Goal: Information Seeking & Learning: Learn about a topic

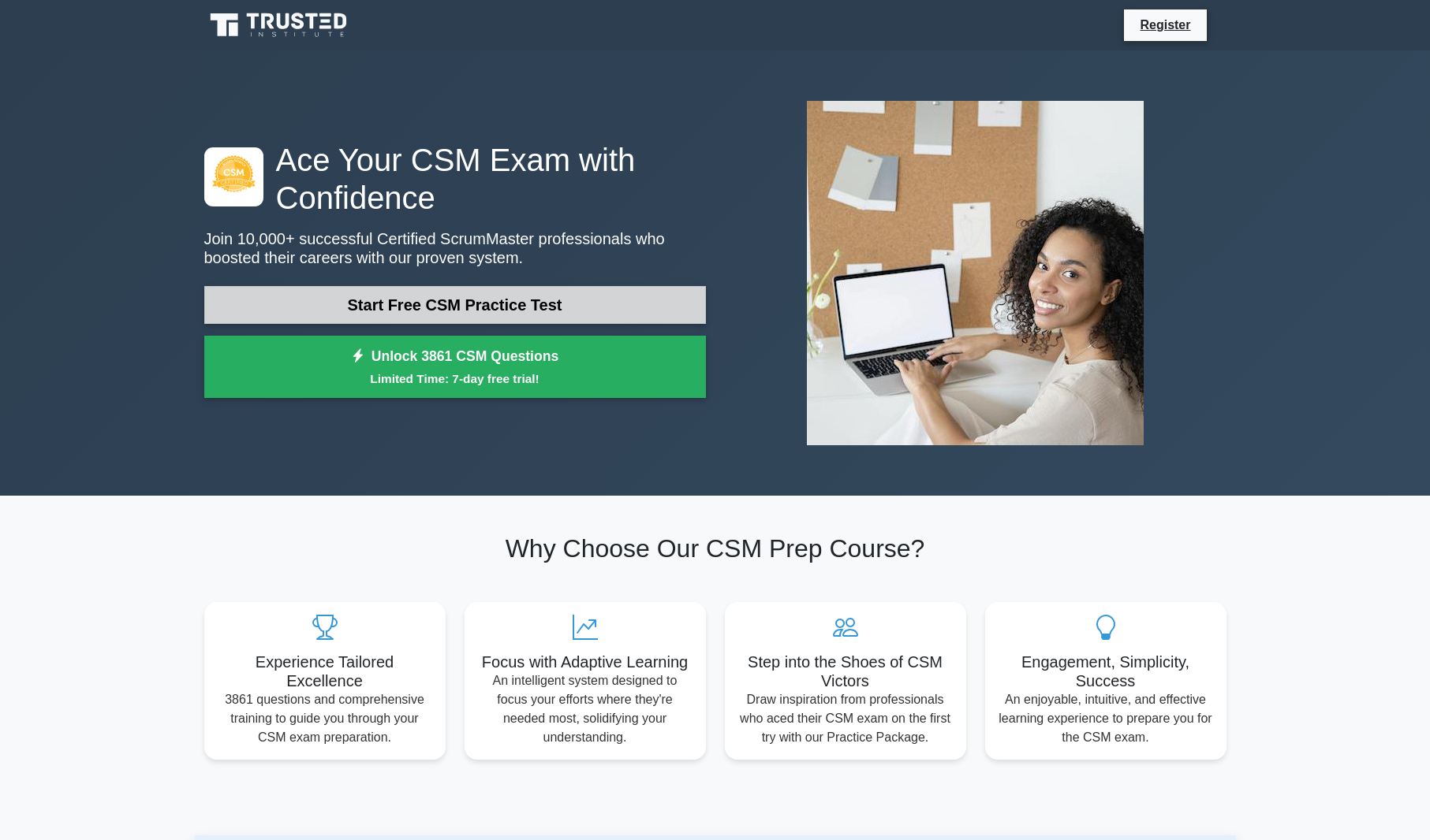
click at [597, 299] on link "Start Free CSM Practice Test" at bounding box center [455, 305] width 502 height 38
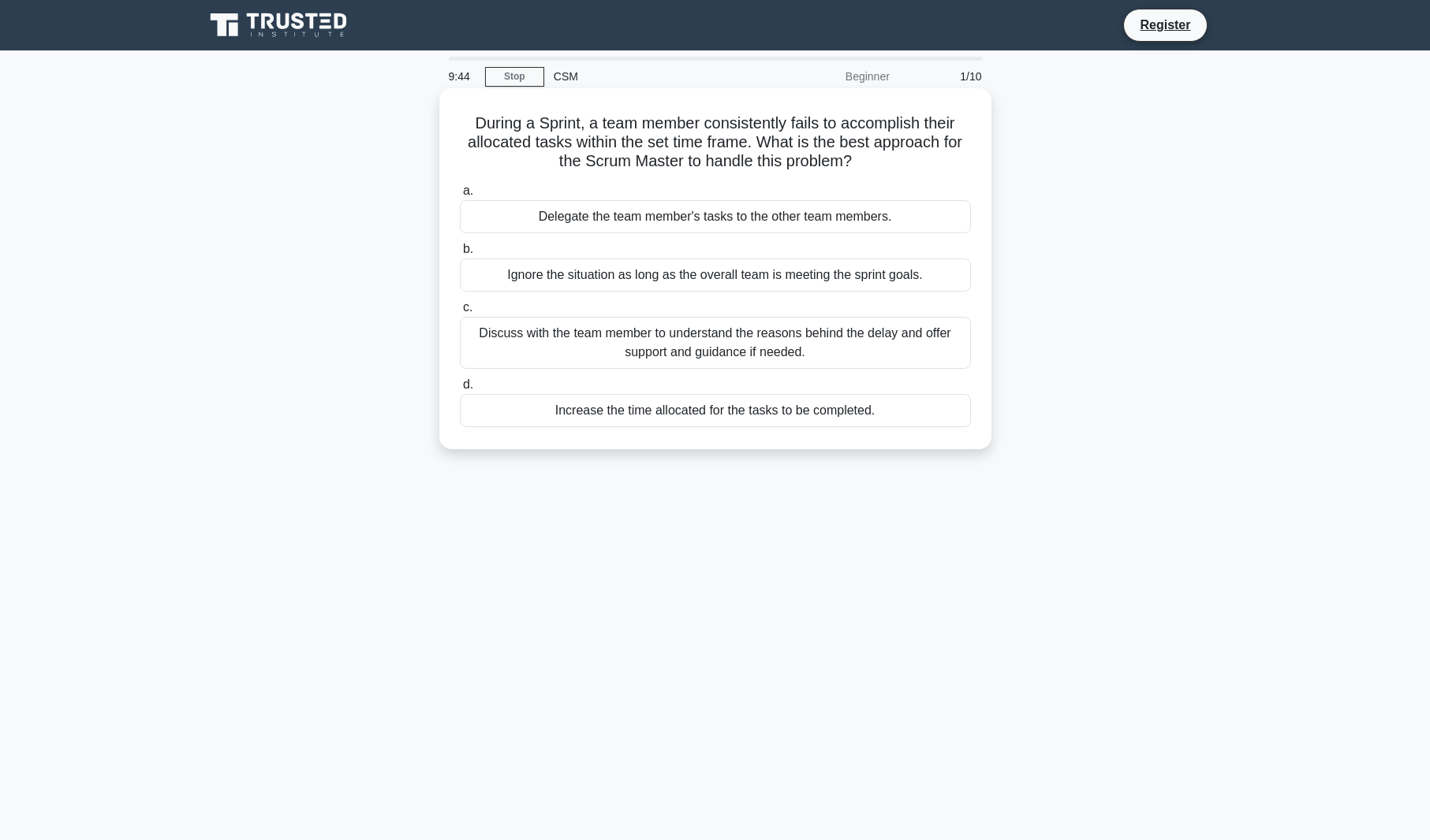
click at [597, 339] on div "Discuss with the team member to understand the reasons behind the delay and off…" at bounding box center [716, 343] width 511 height 52
click at [460, 313] on input "c. Discuss with the team member to understand the reasons behind the delay and …" at bounding box center [460, 308] width 0 height 11
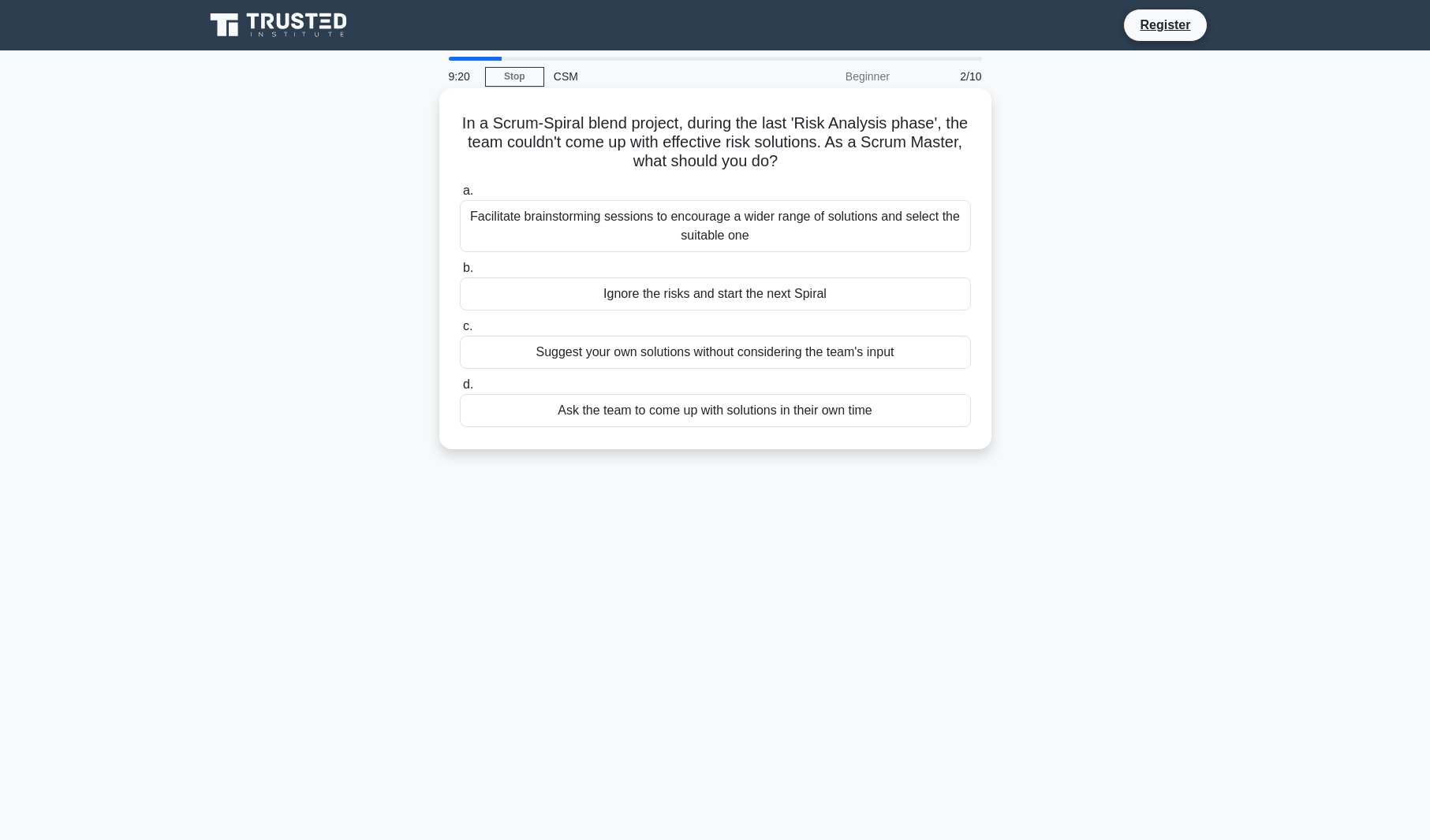
click at [763, 217] on div "Facilitate brainstorming sessions to encourage a wider range of solutions and s…" at bounding box center [716, 227] width 511 height 52
click at [460, 197] on input "a. Facilitate brainstorming sessions to encourage a wider range of solutions an…" at bounding box center [460, 191] width 0 height 11
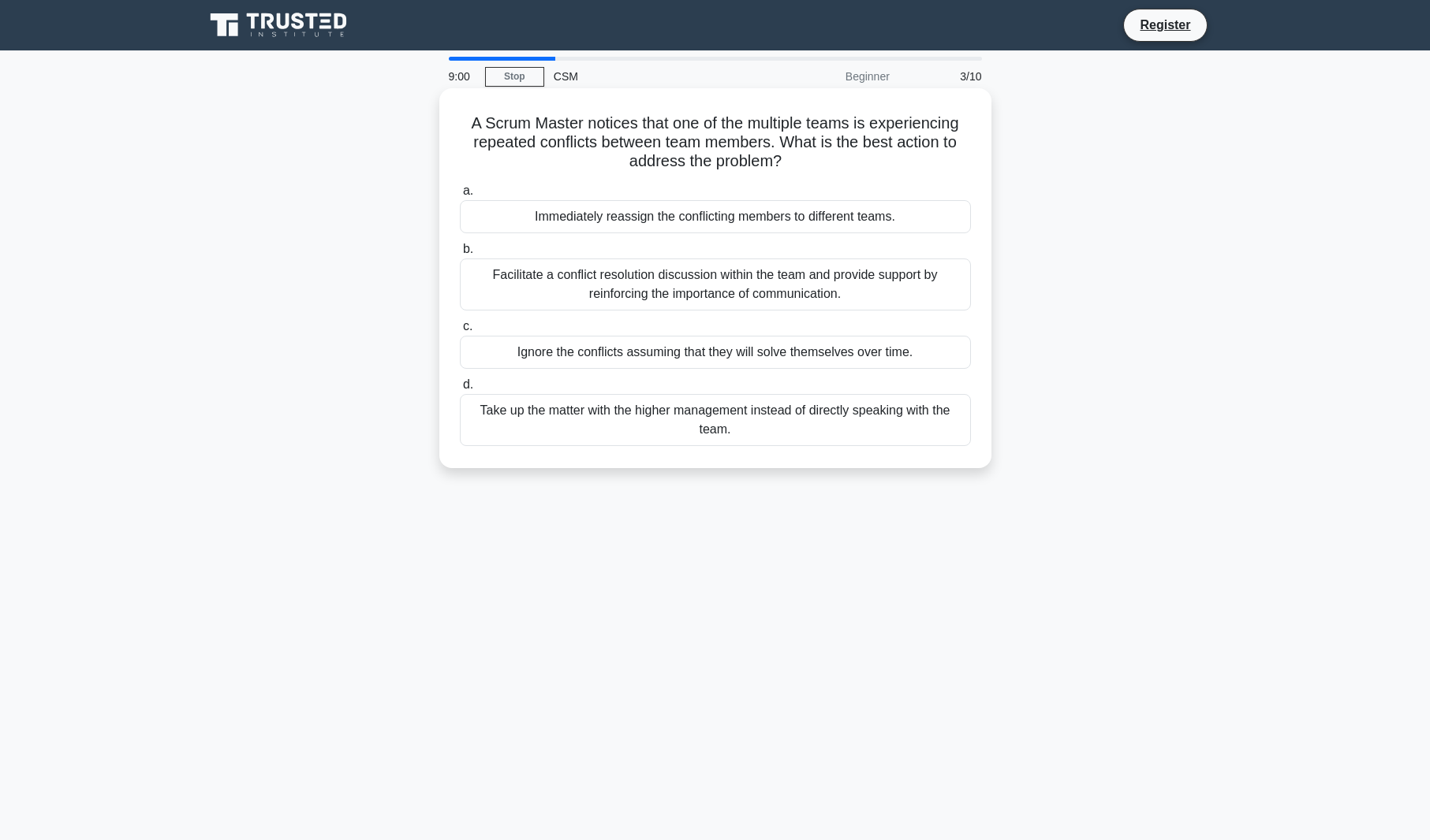
click at [668, 283] on div "Facilitate a conflict resolution discussion within the team and provide support…" at bounding box center [716, 285] width 511 height 52
click at [460, 255] on input "b. Facilitate a conflict resolution discussion within the team and provide supp…" at bounding box center [460, 249] width 0 height 11
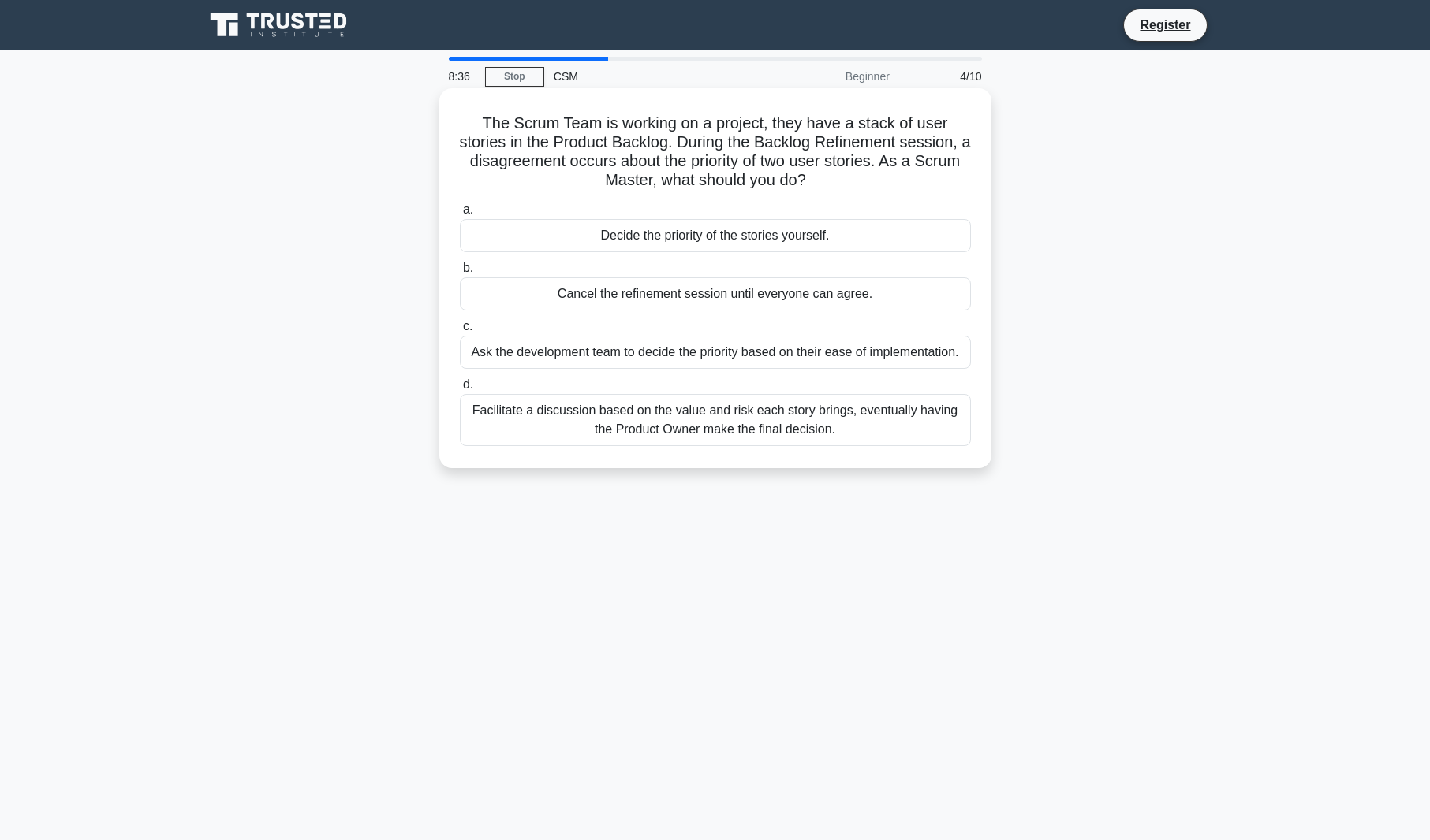
click at [697, 429] on div "Facilitate a discussion based on the value and risk each story brings, eventual…" at bounding box center [716, 420] width 511 height 52
click at [460, 391] on input "d. Facilitate a discussion based on the value and risk each story brings, event…" at bounding box center [460, 385] width 0 height 11
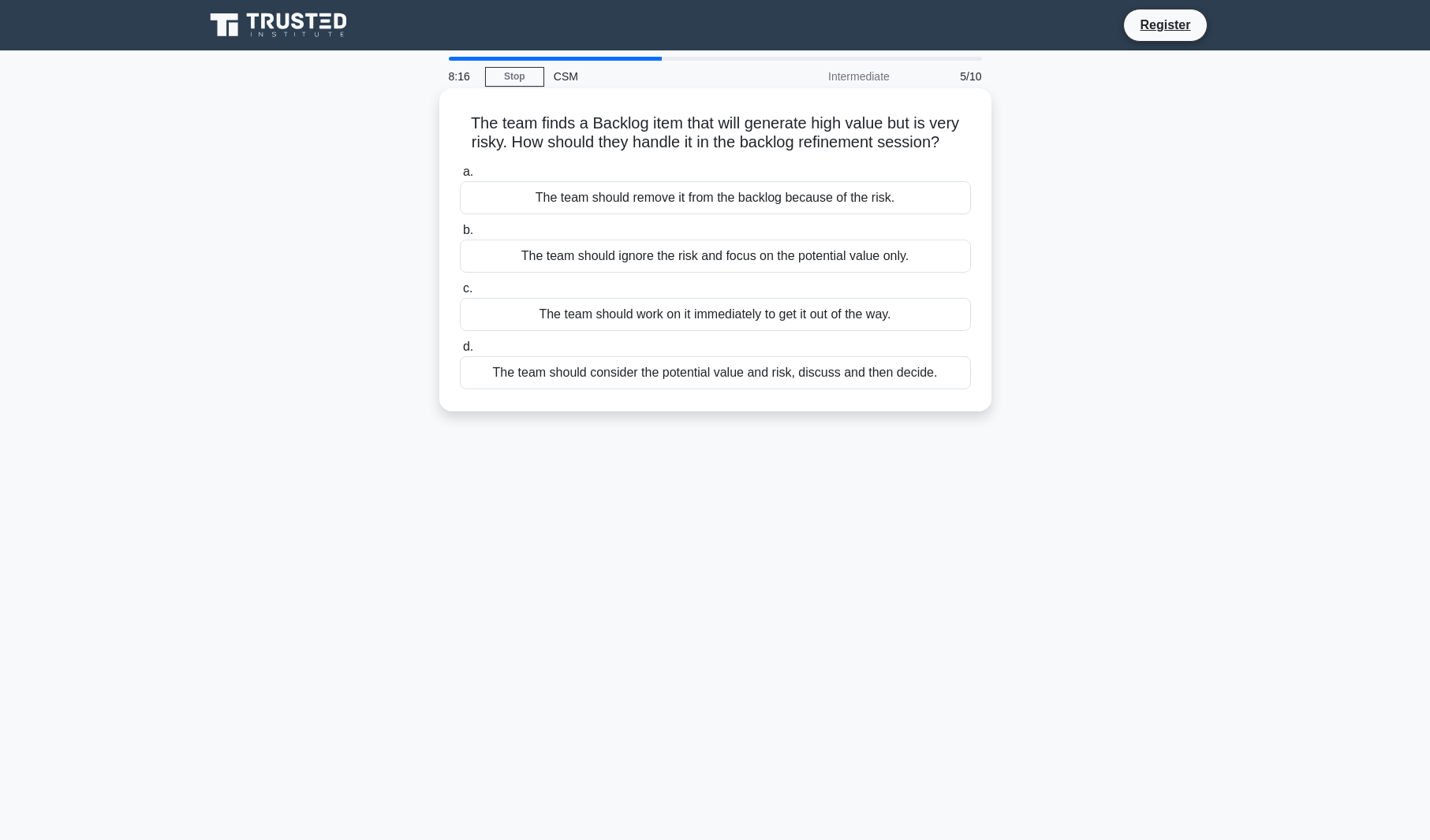
click at [691, 382] on div "The team should consider the potential value and risk, discuss and then decide." at bounding box center [716, 372] width 511 height 33
click at [460, 352] on input "d. The team should consider the potential value and risk, discuss and then deci…" at bounding box center [460, 347] width 0 height 11
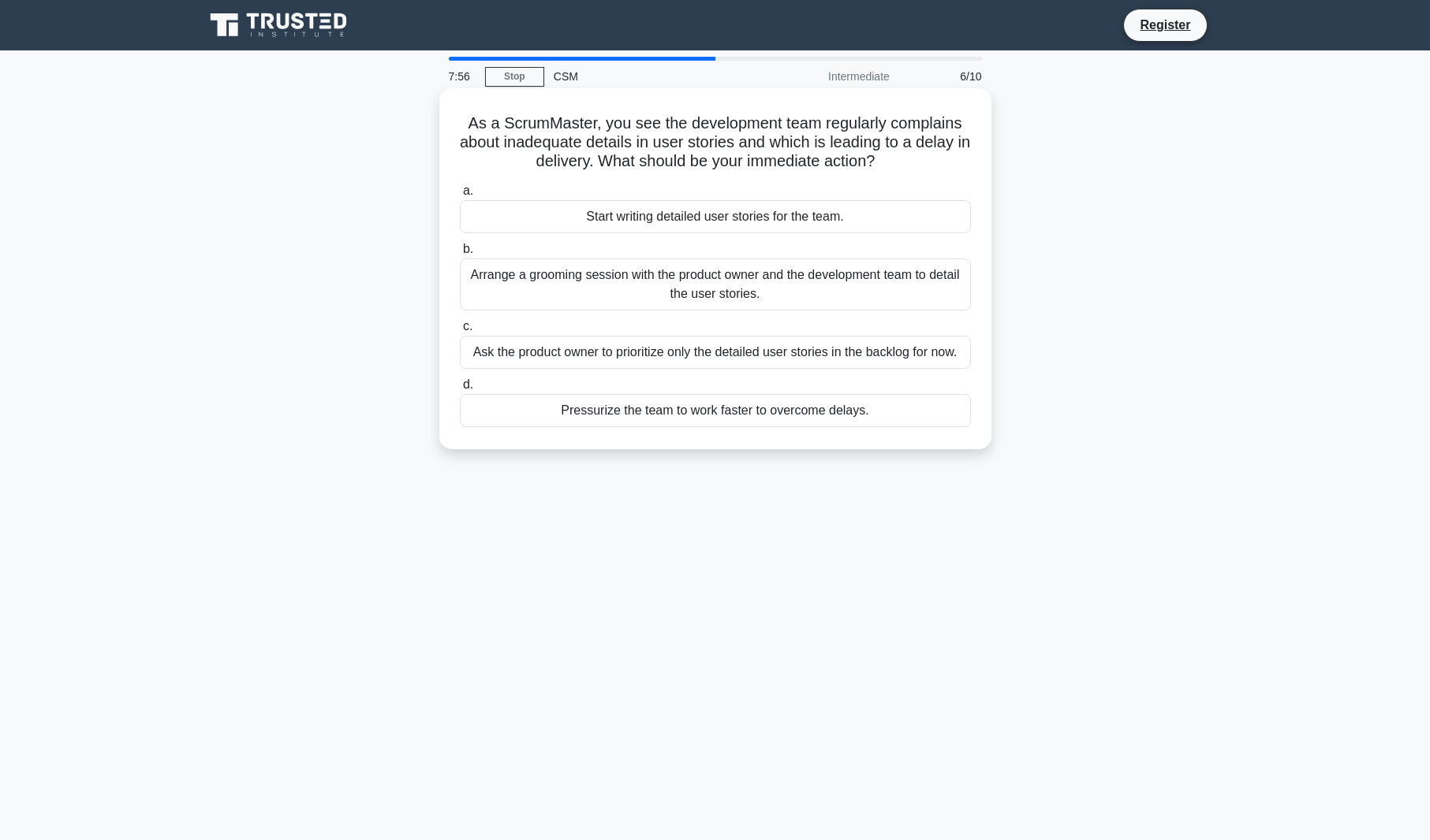
click at [789, 298] on div "Arrange a grooming session with the product owner and the development team to d…" at bounding box center [716, 285] width 511 height 52
click at [460, 255] on input "b. Arrange a grooming session with the product owner and the development team t…" at bounding box center [460, 249] width 0 height 11
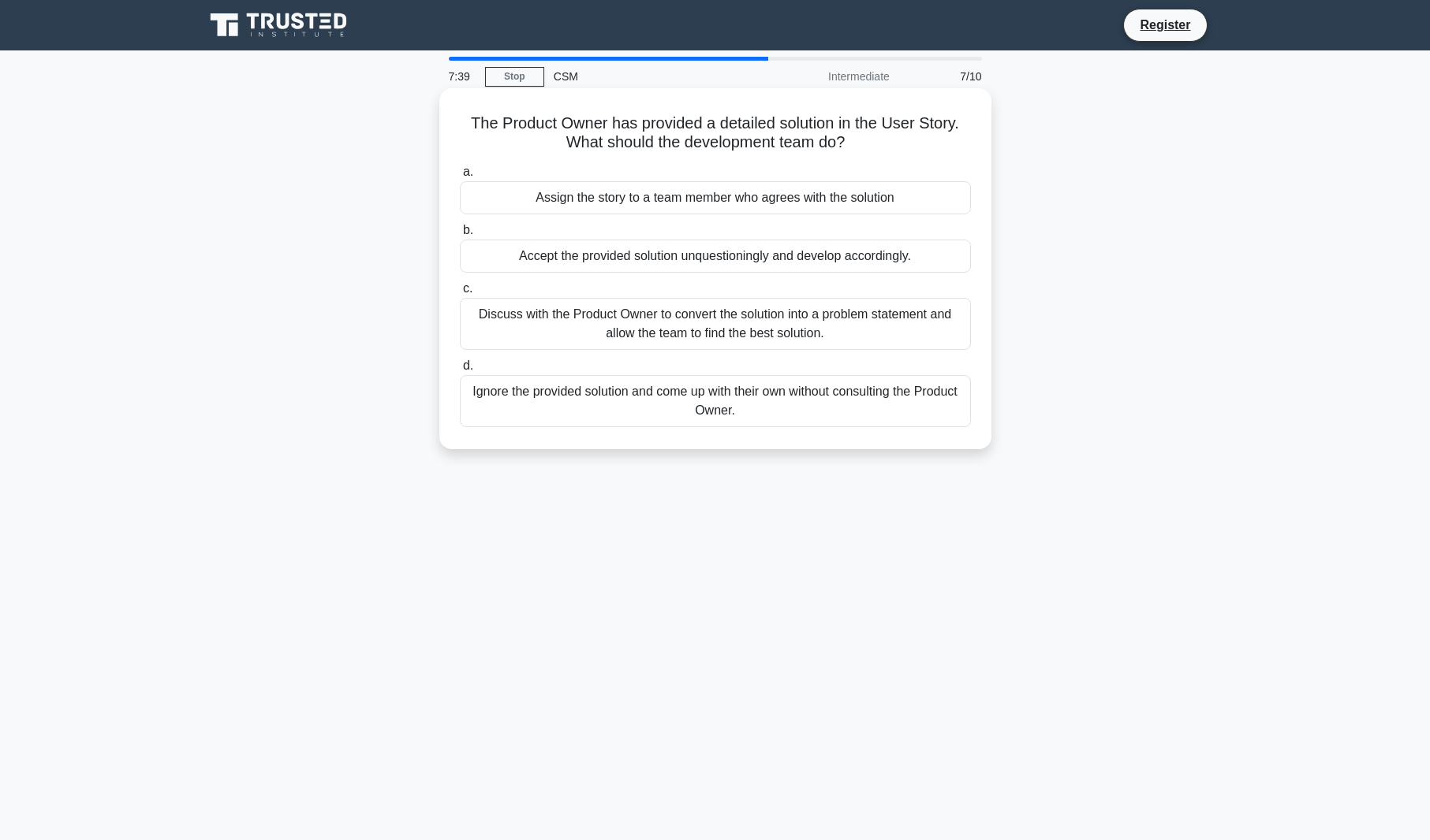
click at [578, 331] on div "Discuss with the Product Owner to convert the solution into a problem statement…" at bounding box center [716, 324] width 511 height 52
click at [460, 294] on input "c. Discuss with the Product Owner to convert the solution into a problem statem…" at bounding box center [460, 288] width 0 height 11
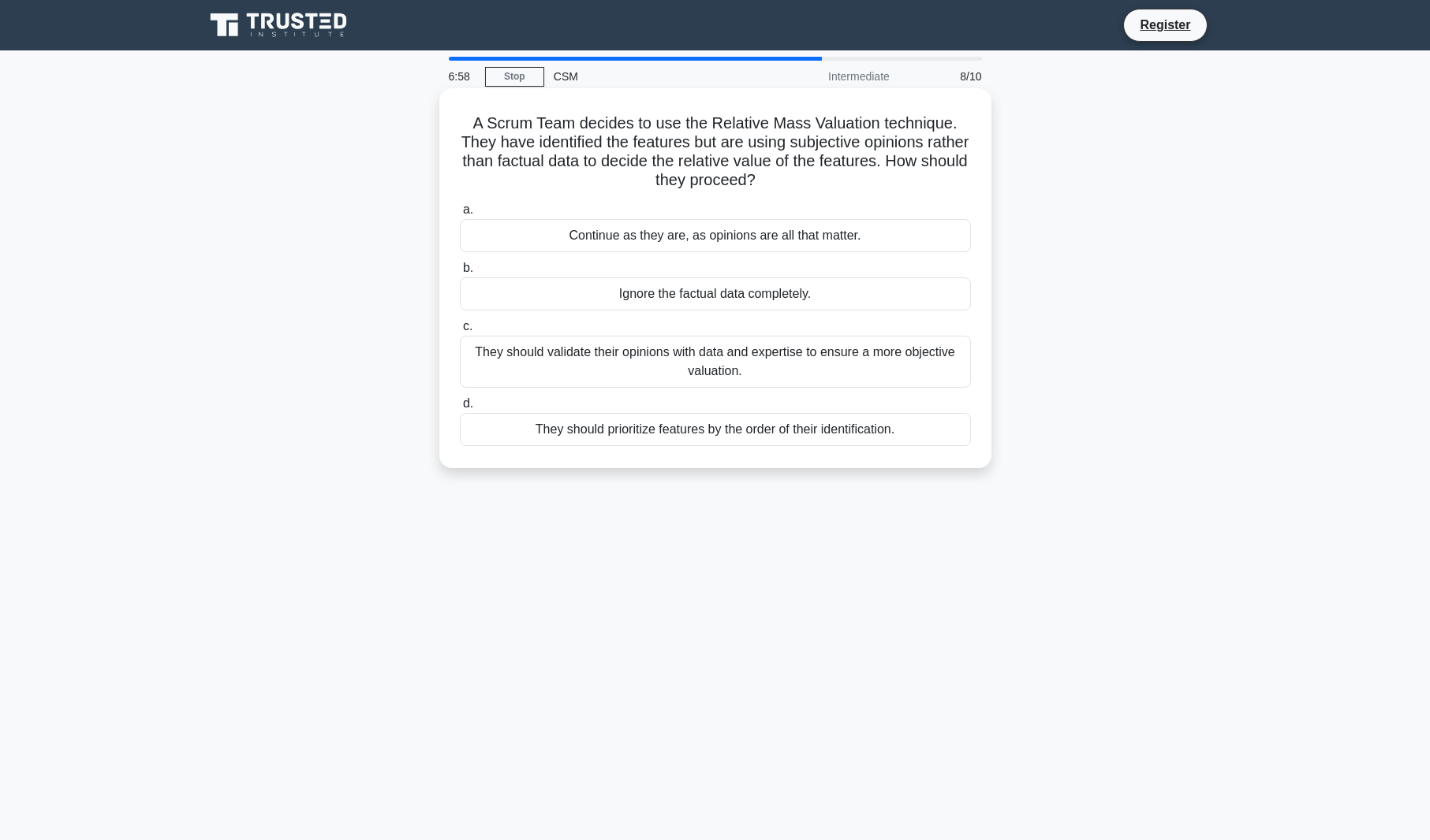
click at [523, 347] on div "They should validate their opinions with data and expertise to ensure a more ob…" at bounding box center [716, 362] width 511 height 52
click at [460, 332] on input "c. They should validate their opinions with data and expertise to ensure a more…" at bounding box center [460, 327] width 0 height 11
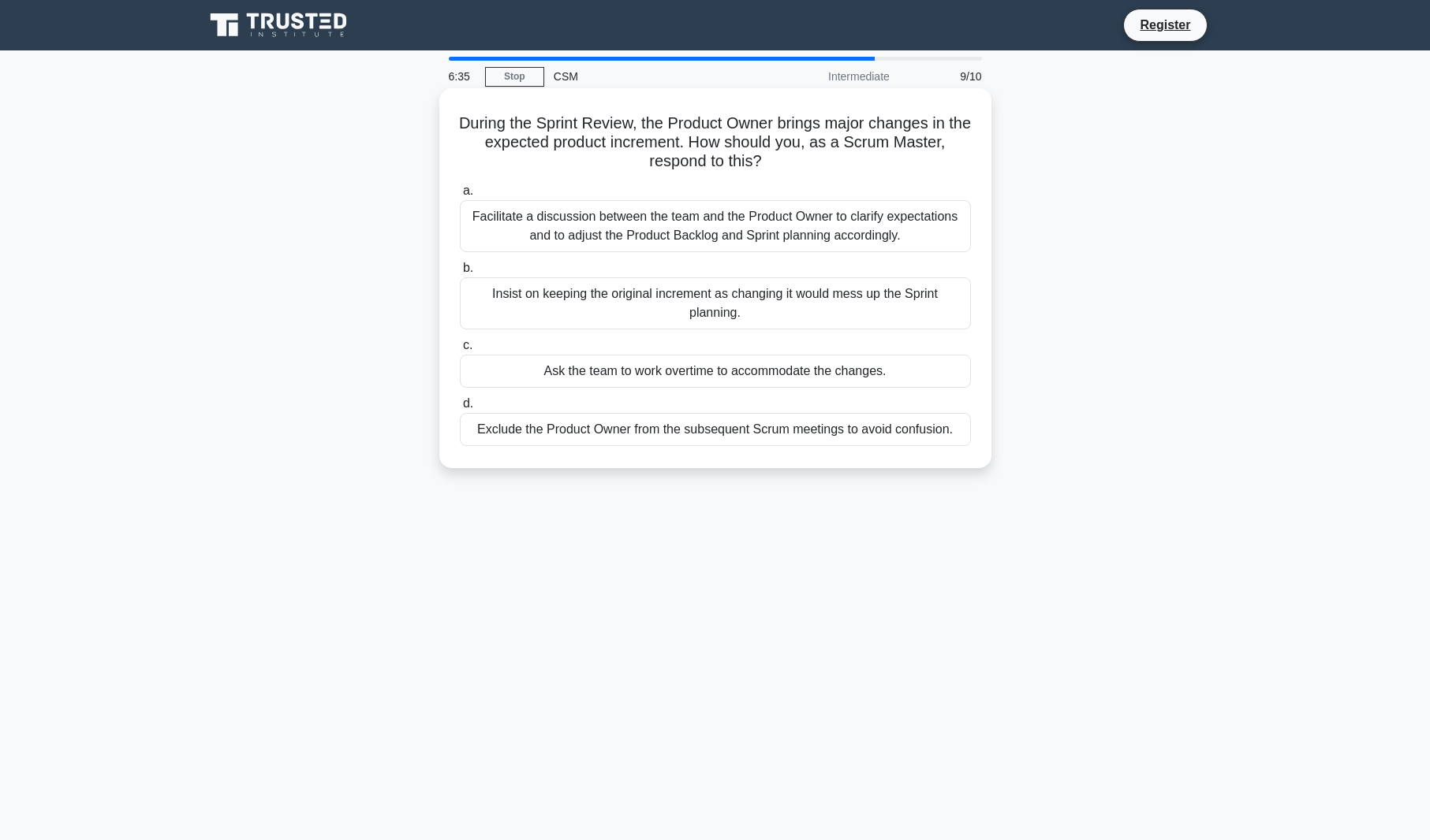
click at [669, 218] on div "Facilitate a discussion between the team and the Product Owner to clarify expec…" at bounding box center [716, 227] width 511 height 52
click at [460, 197] on input "a. Facilitate a discussion between the team and the Product Owner to clarify ex…" at bounding box center [460, 191] width 0 height 11
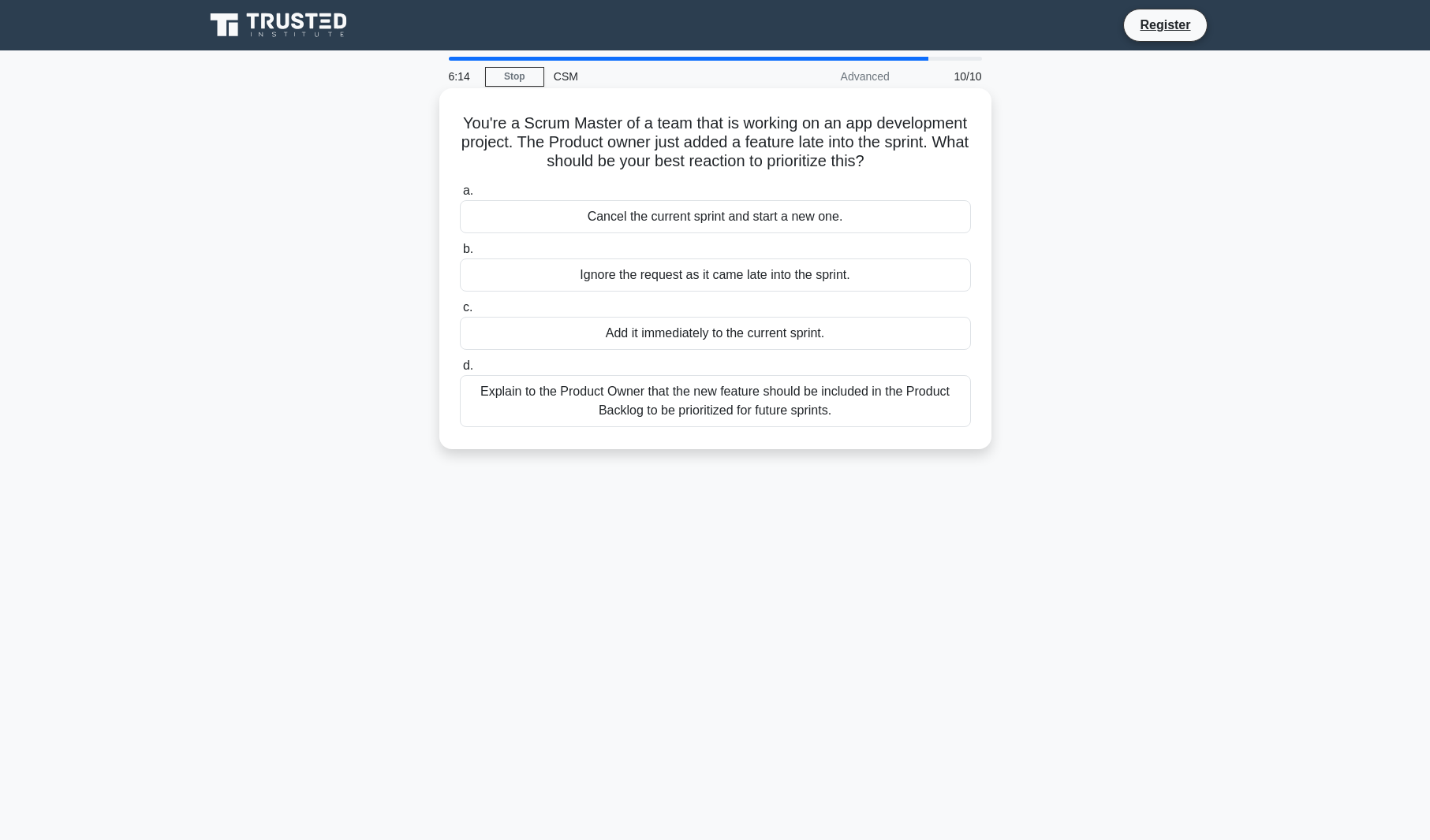
click at [712, 413] on div "Explain to the Product Owner that the new feature should be included in the Pro…" at bounding box center [716, 401] width 511 height 52
click at [460, 371] on input "d. Explain to the Product Owner that the new feature should be included in the …" at bounding box center [460, 366] width 0 height 11
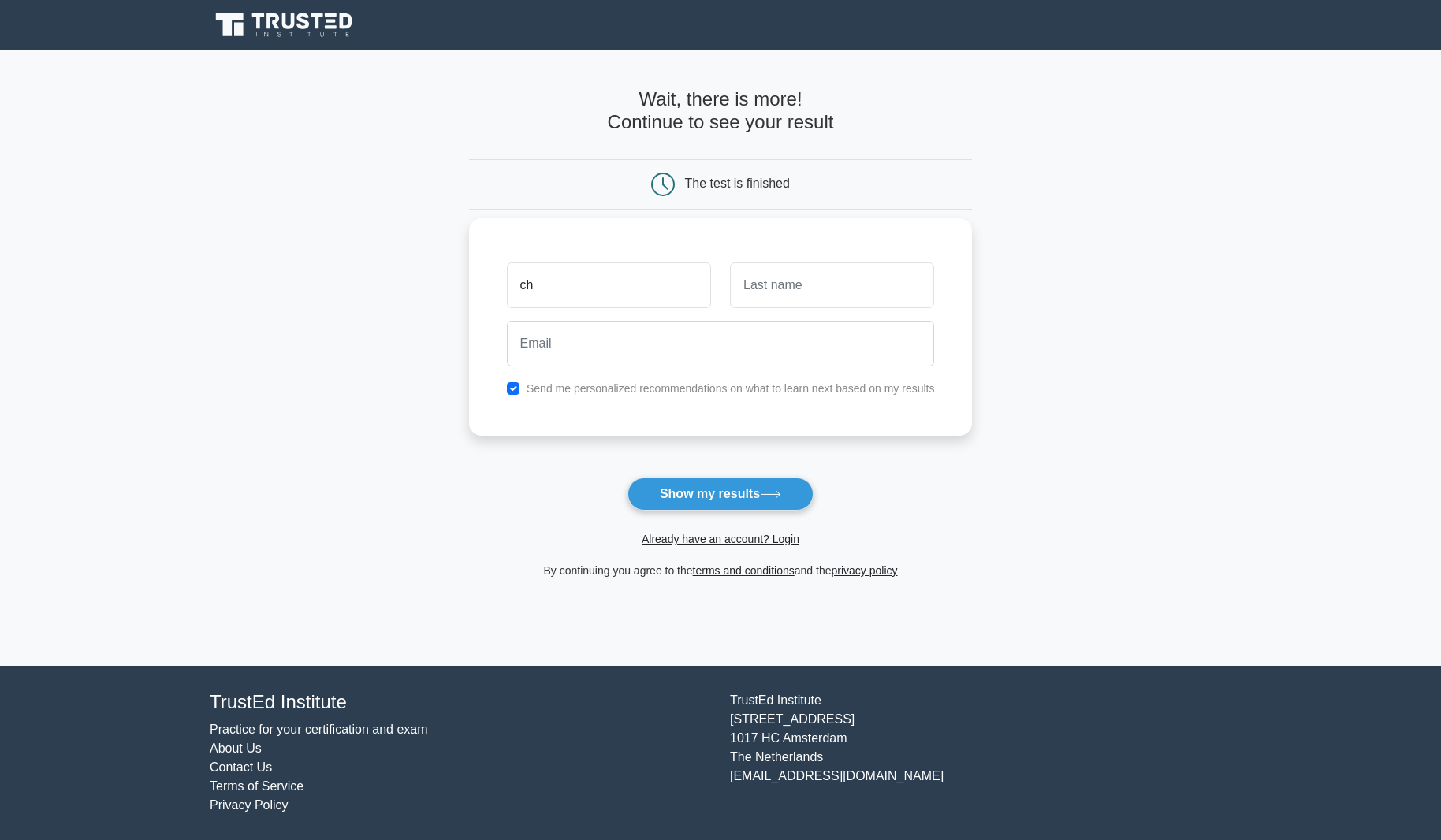
type input "c"
type input "[PERSON_NAME]"
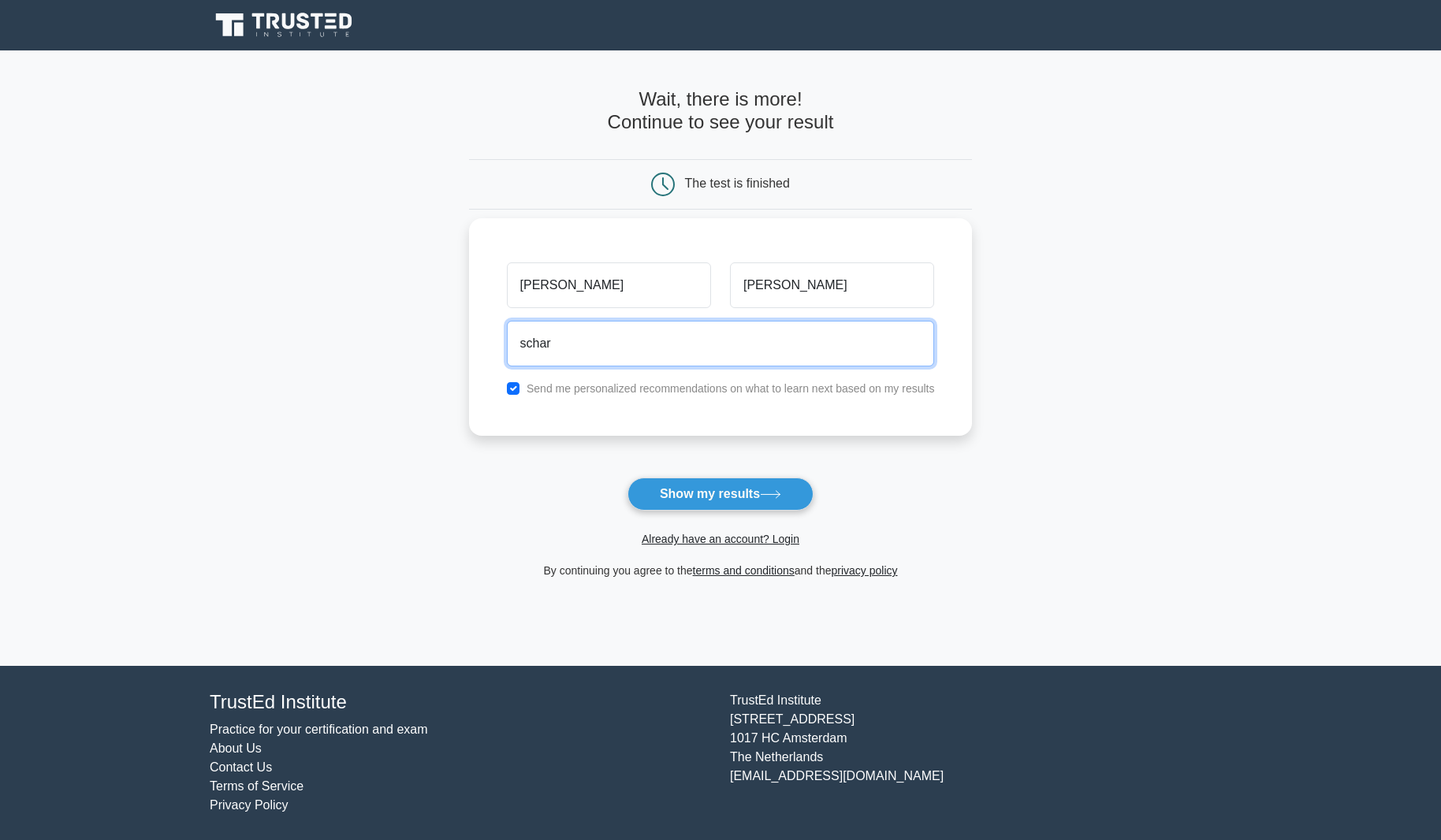
type input "[EMAIL_ADDRESS][PERSON_NAME][DOMAIN_NAME]"
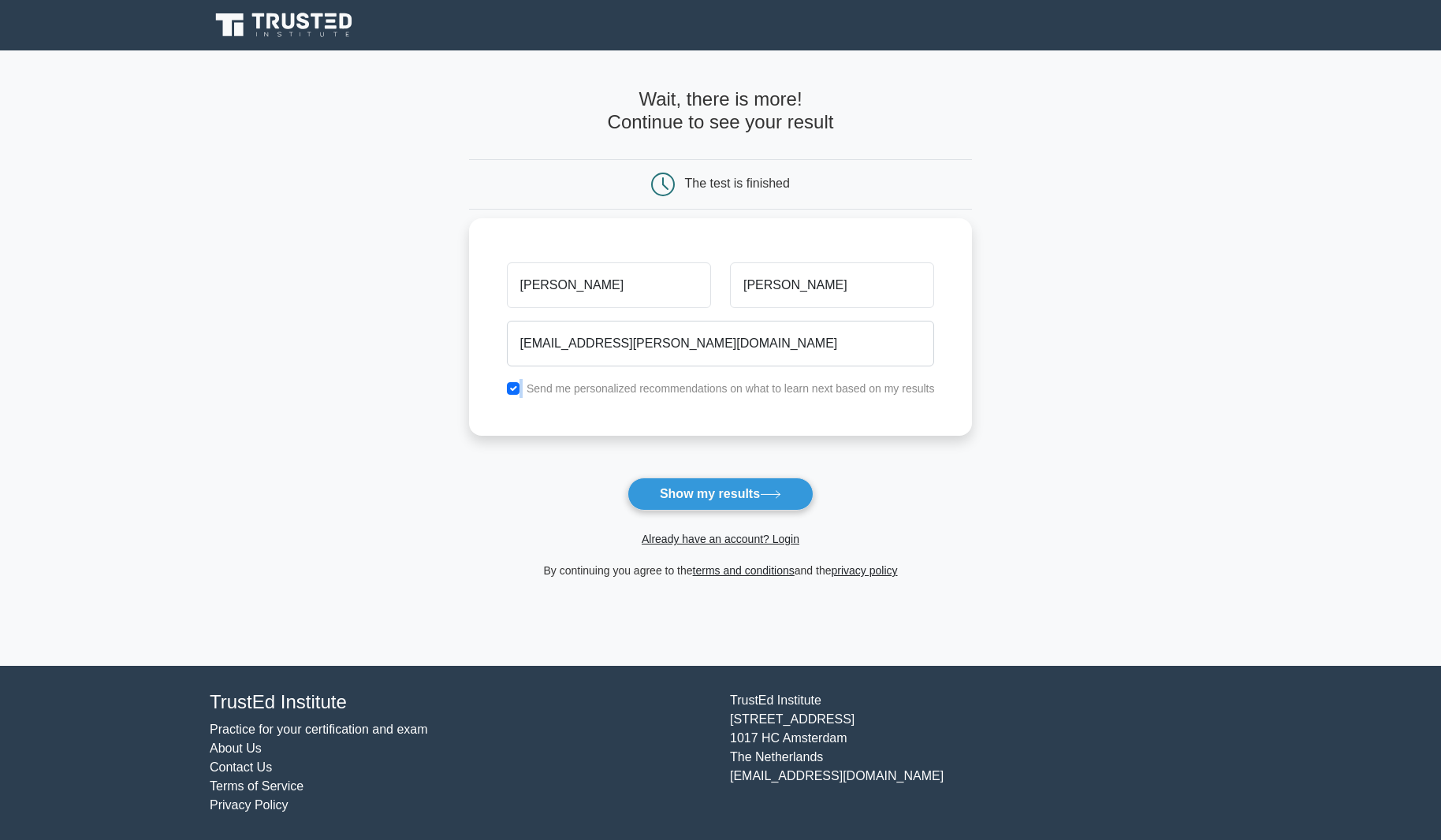
click at [514, 395] on div "Send me personalized recommendations on what to learn next based on my results" at bounding box center [720, 389] width 447 height 19
click at [513, 395] on div "Send me personalized recommendations on what to learn next based on my results" at bounding box center [720, 389] width 447 height 19
click at [513, 390] on input "checkbox" at bounding box center [513, 388] width 13 height 13
checkbox input "false"
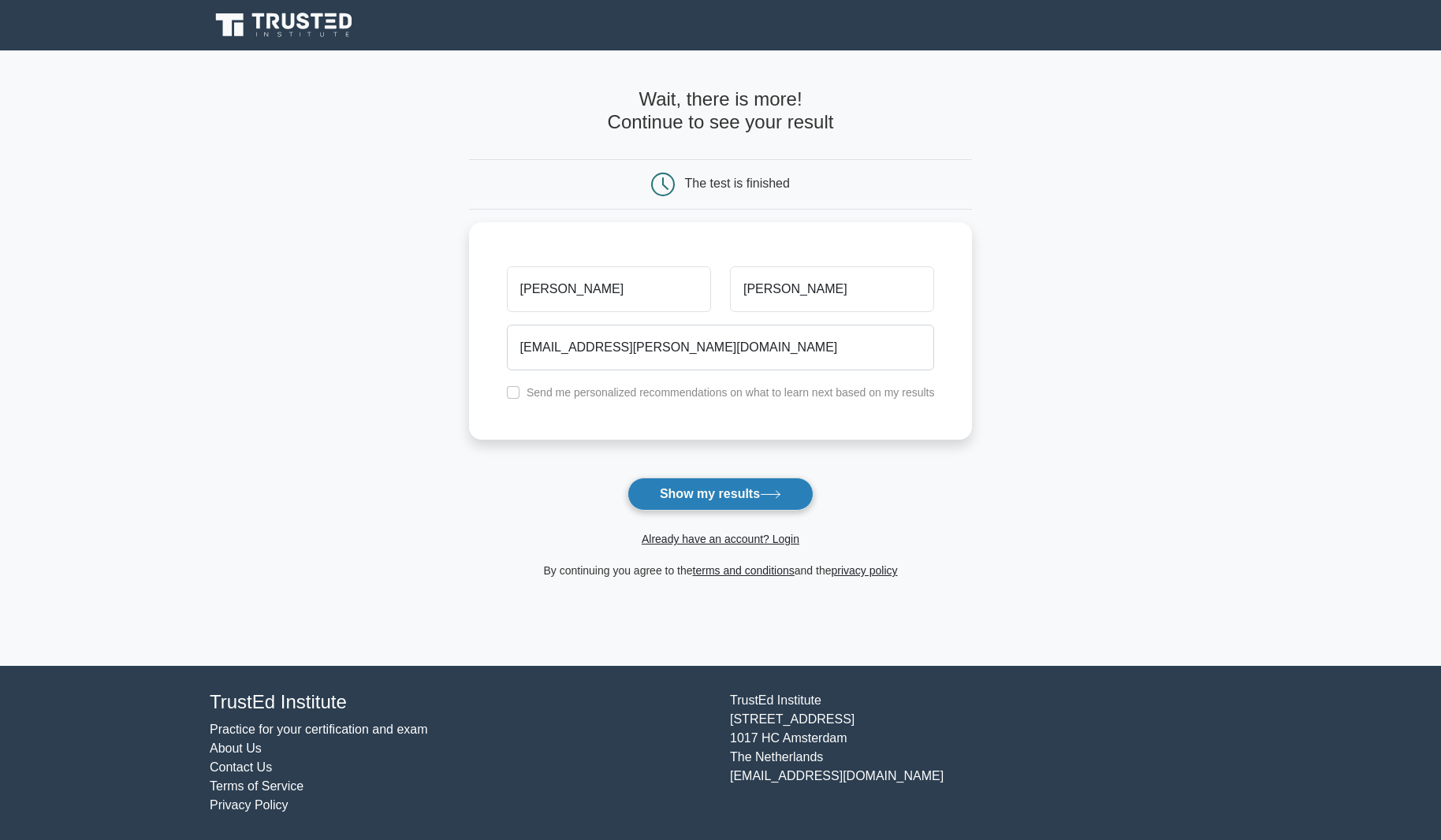
click at [727, 499] on button "Show my results" at bounding box center [720, 494] width 186 height 33
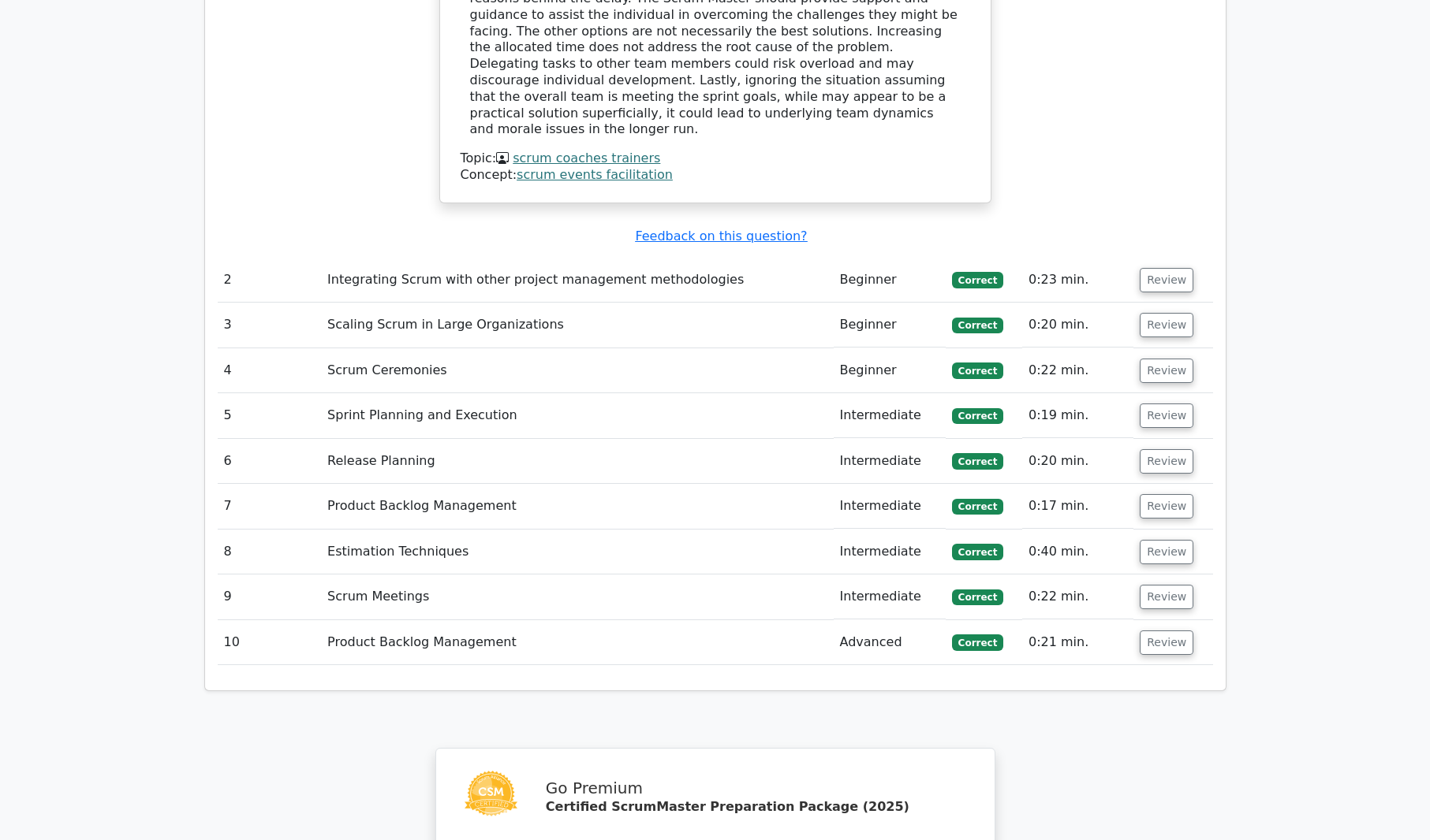
scroll to position [1971, 0]
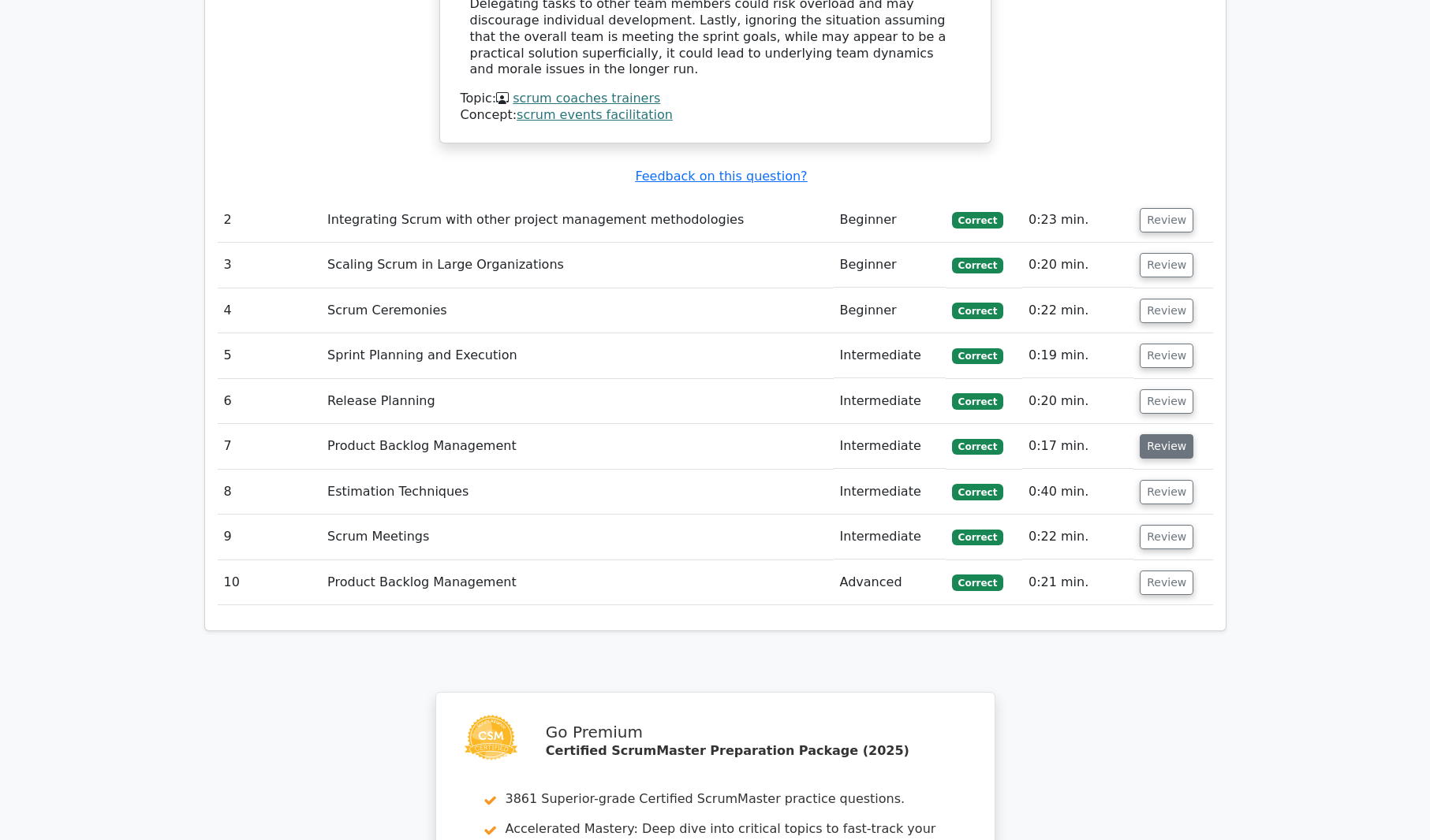
click at [1152, 434] on button "Review" at bounding box center [1167, 446] width 54 height 24
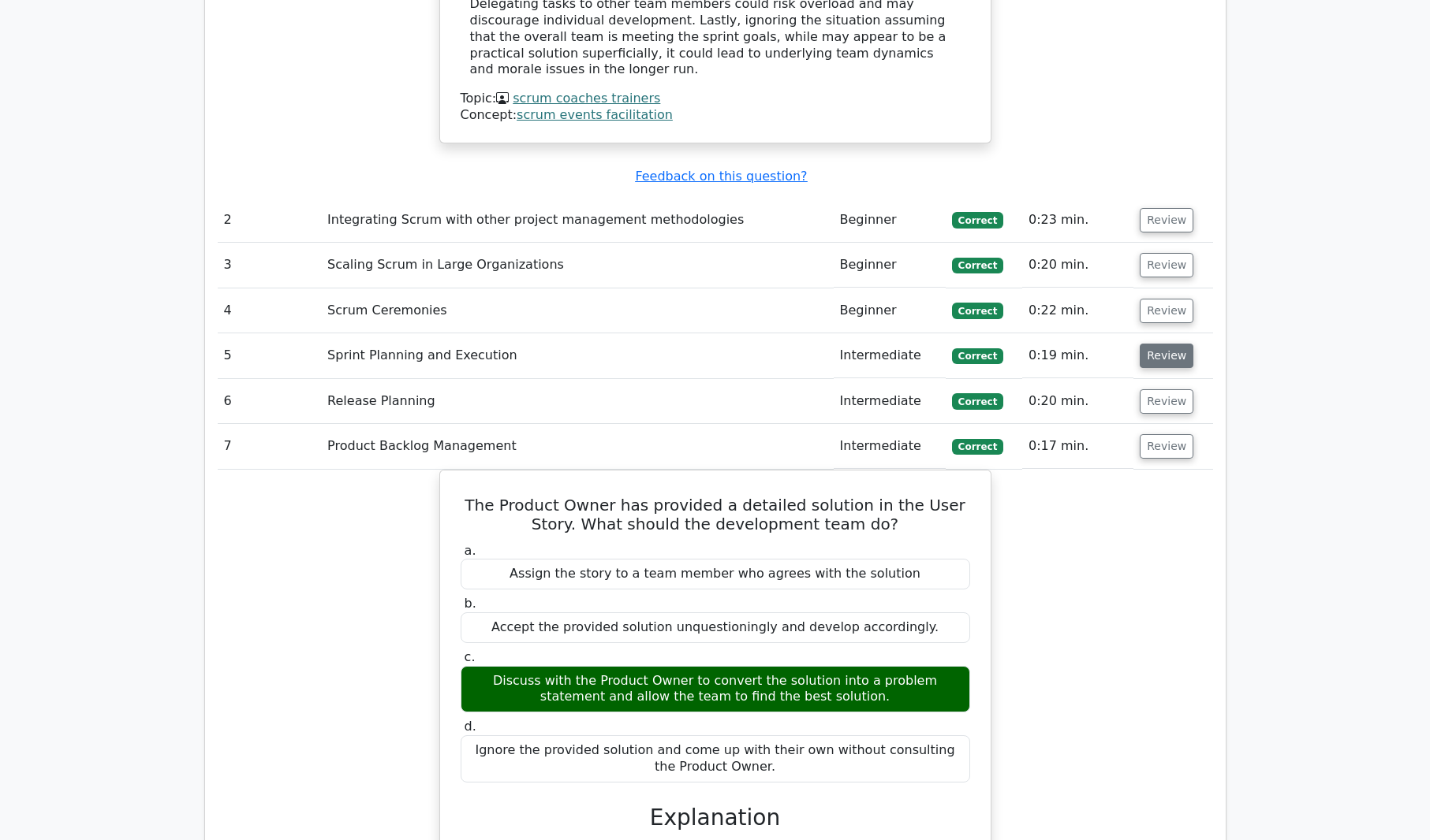
click at [1169, 343] on button "Review" at bounding box center [1167, 355] width 54 height 24
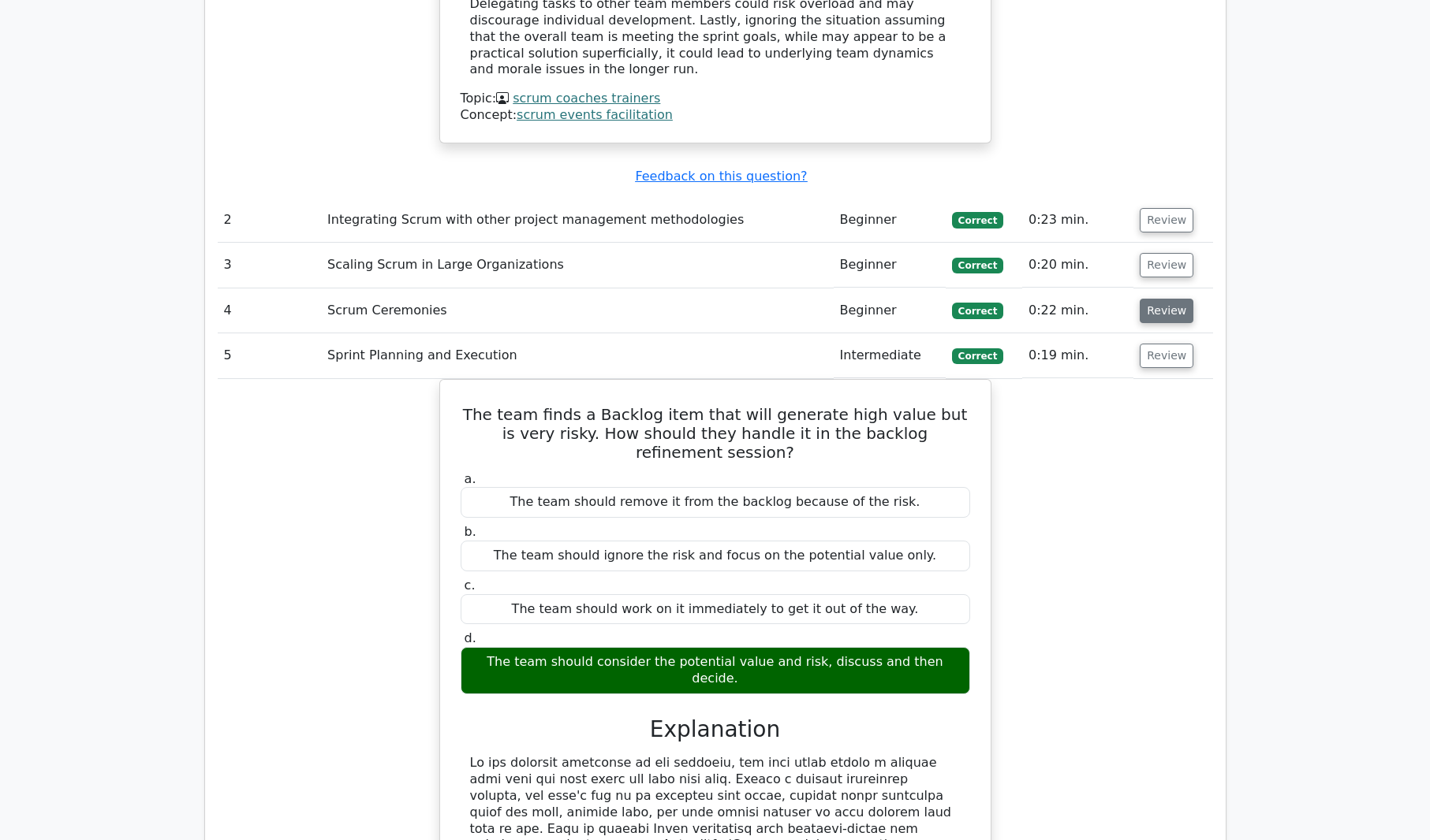
click at [1151, 299] on button "Review" at bounding box center [1167, 311] width 54 height 24
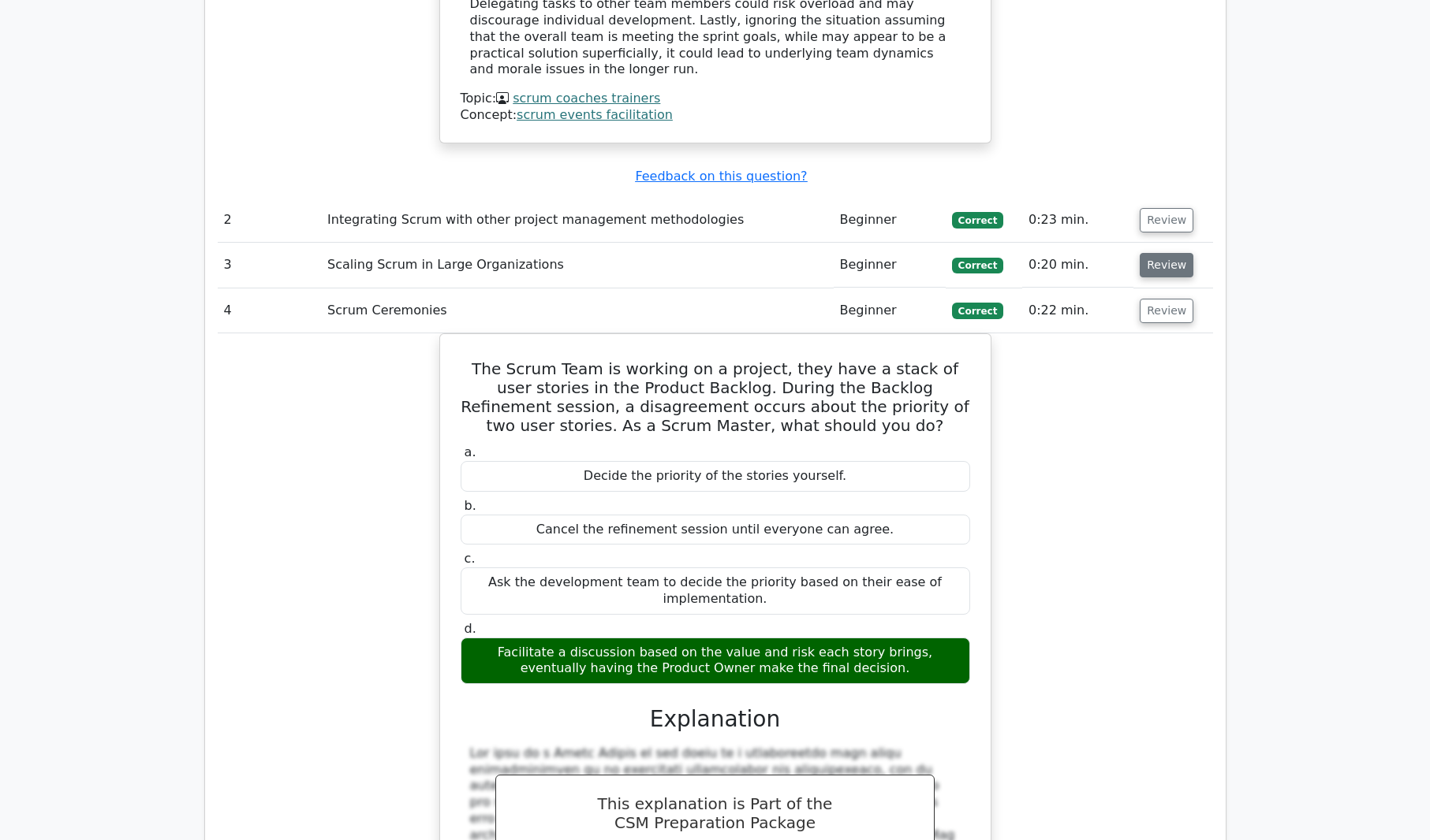
click at [1169, 253] on button "Review" at bounding box center [1167, 264] width 54 height 24
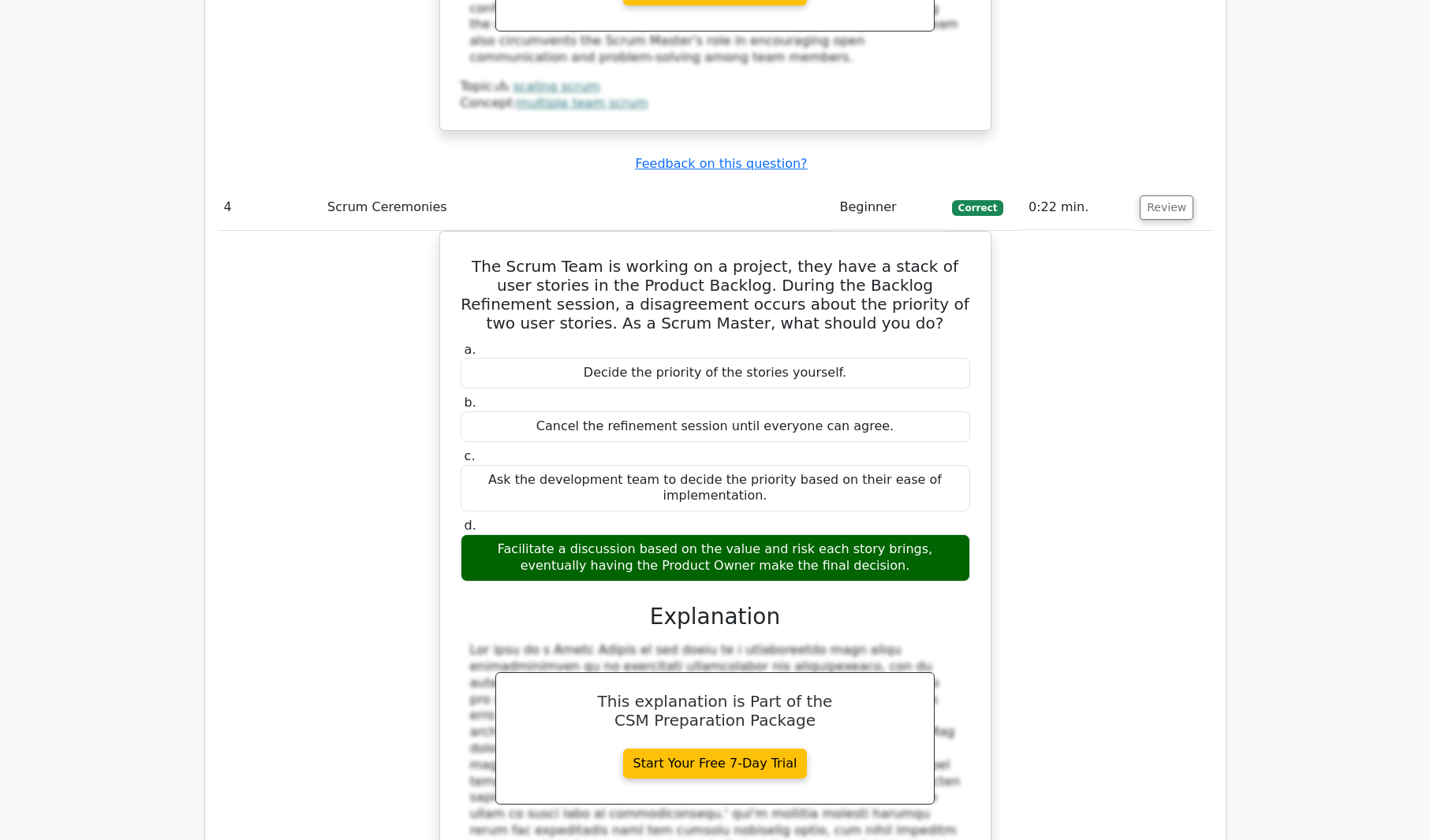
scroll to position [2523, 0]
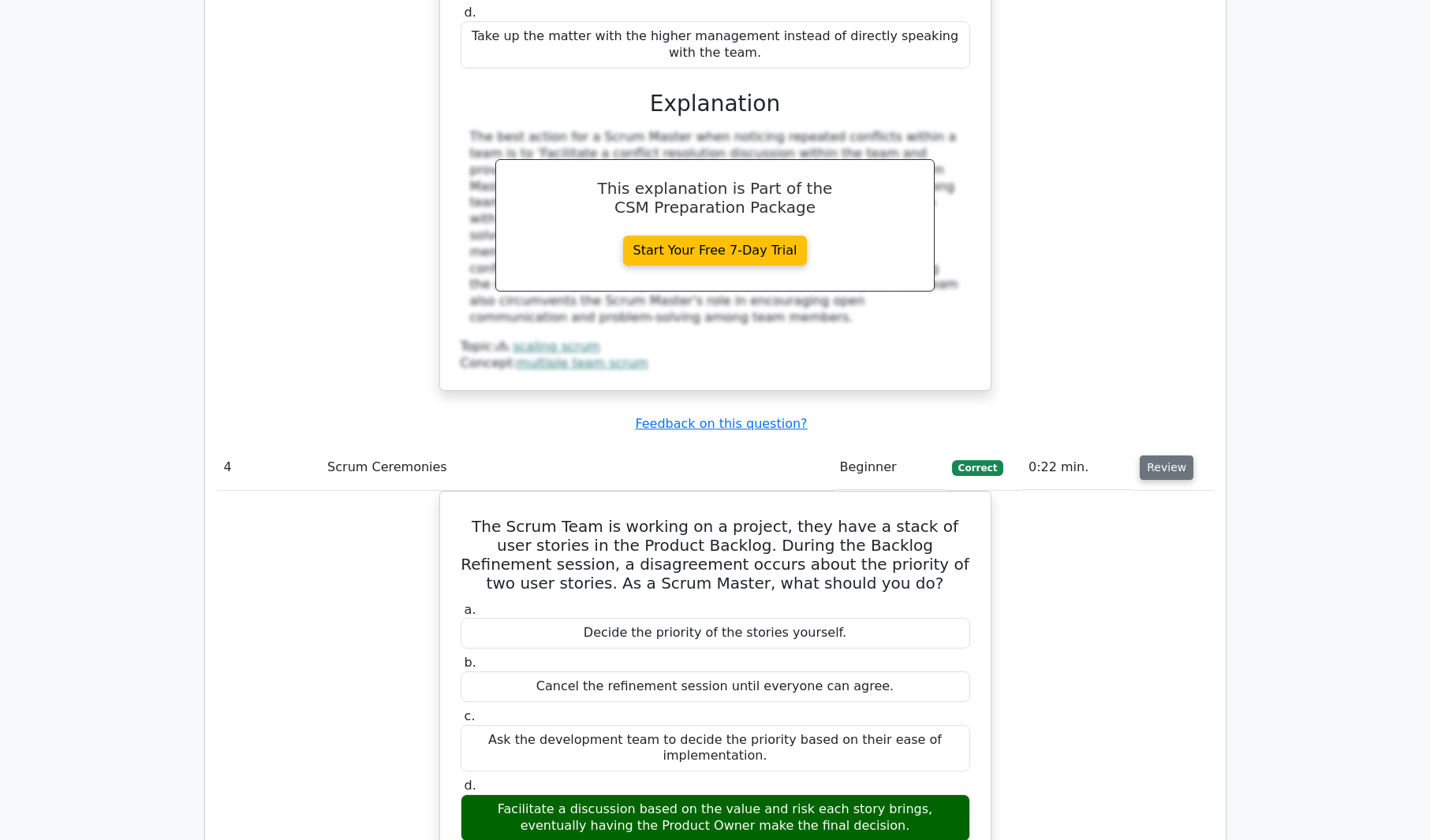
click at [1182, 455] on button "Review" at bounding box center [1167, 467] width 54 height 24
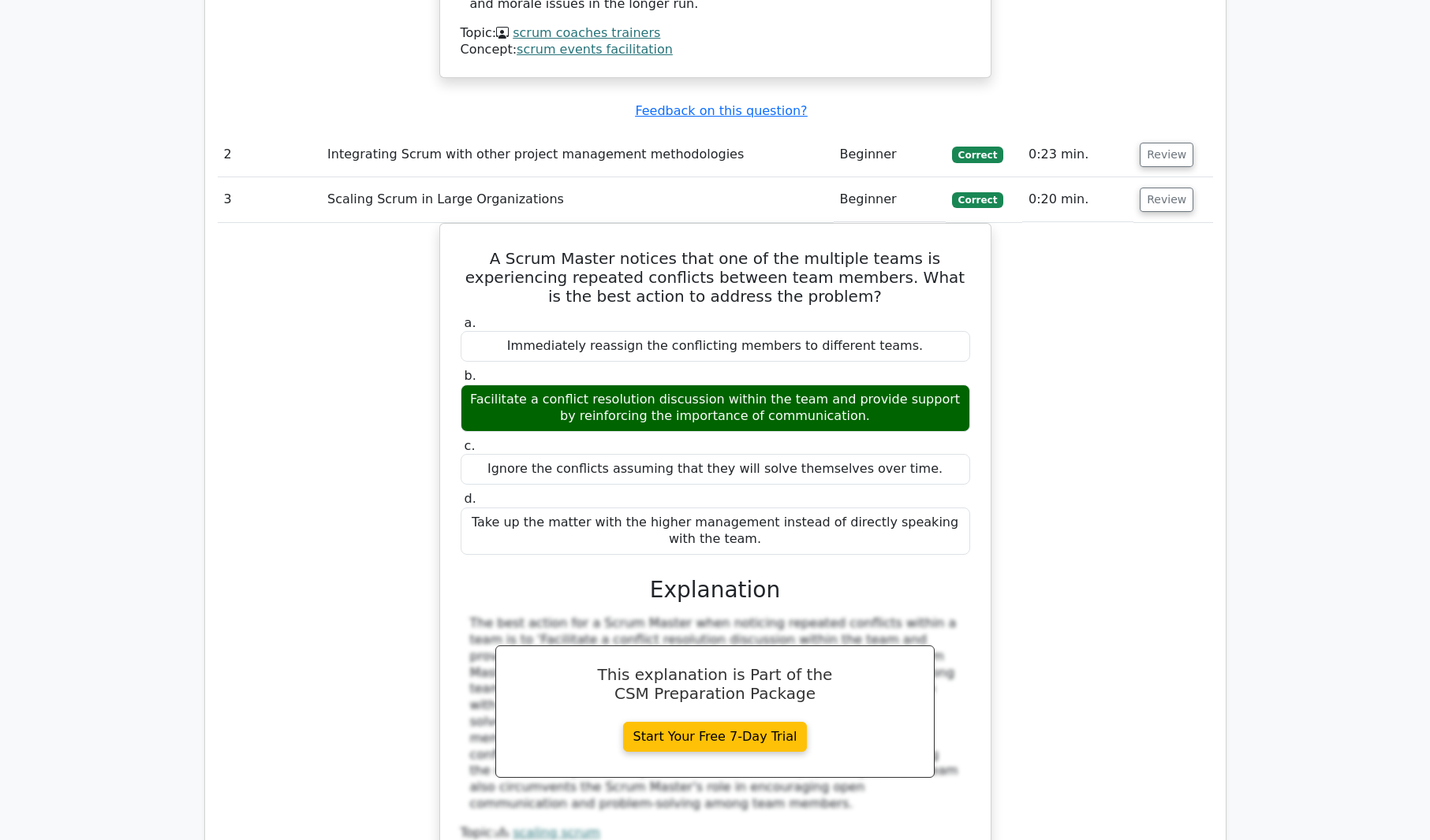
scroll to position [1892, 0]
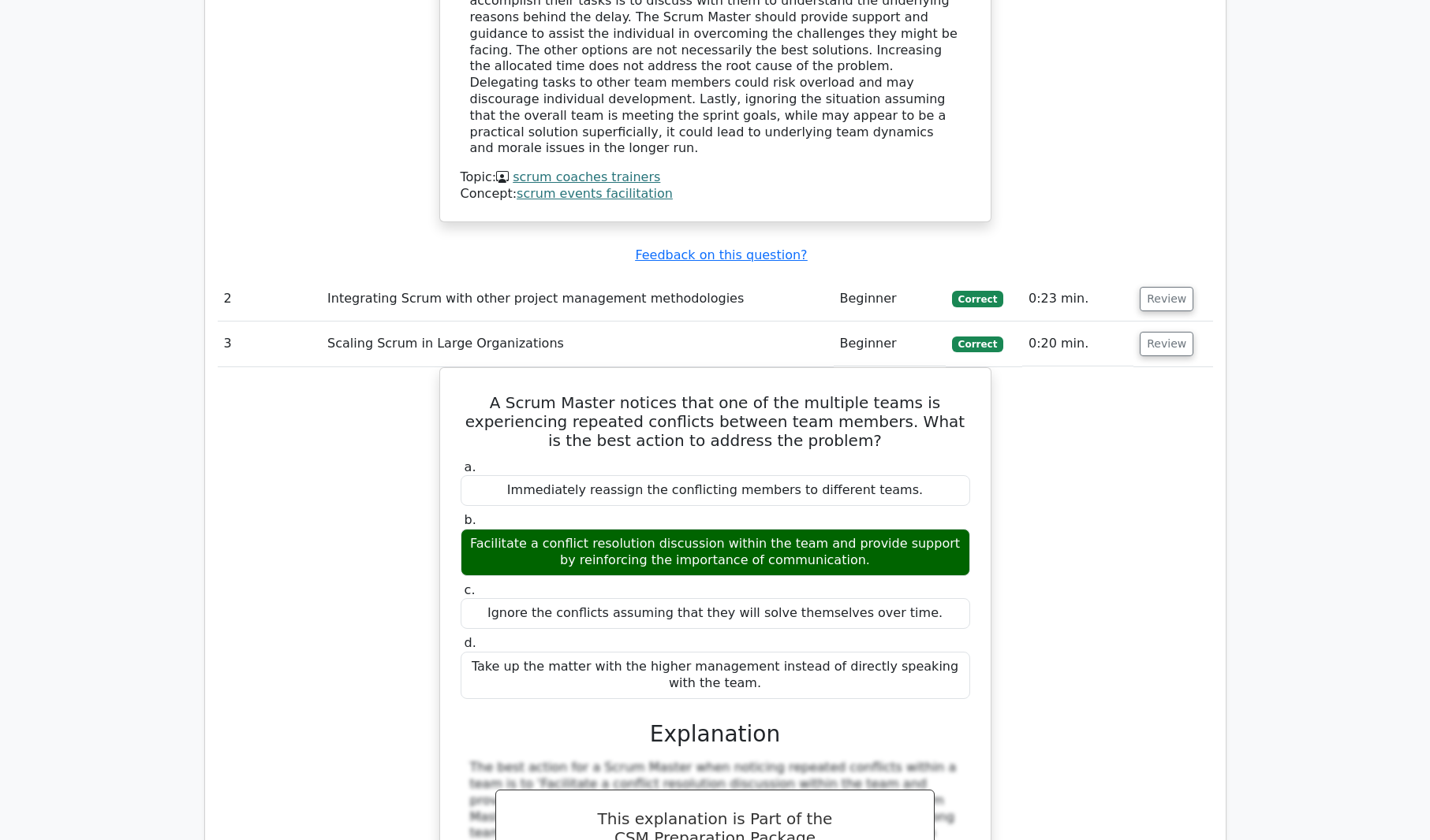
click at [1161, 322] on td "Review" at bounding box center [1173, 344] width 79 height 45
click at [1165, 332] on button "Review" at bounding box center [1167, 343] width 54 height 24
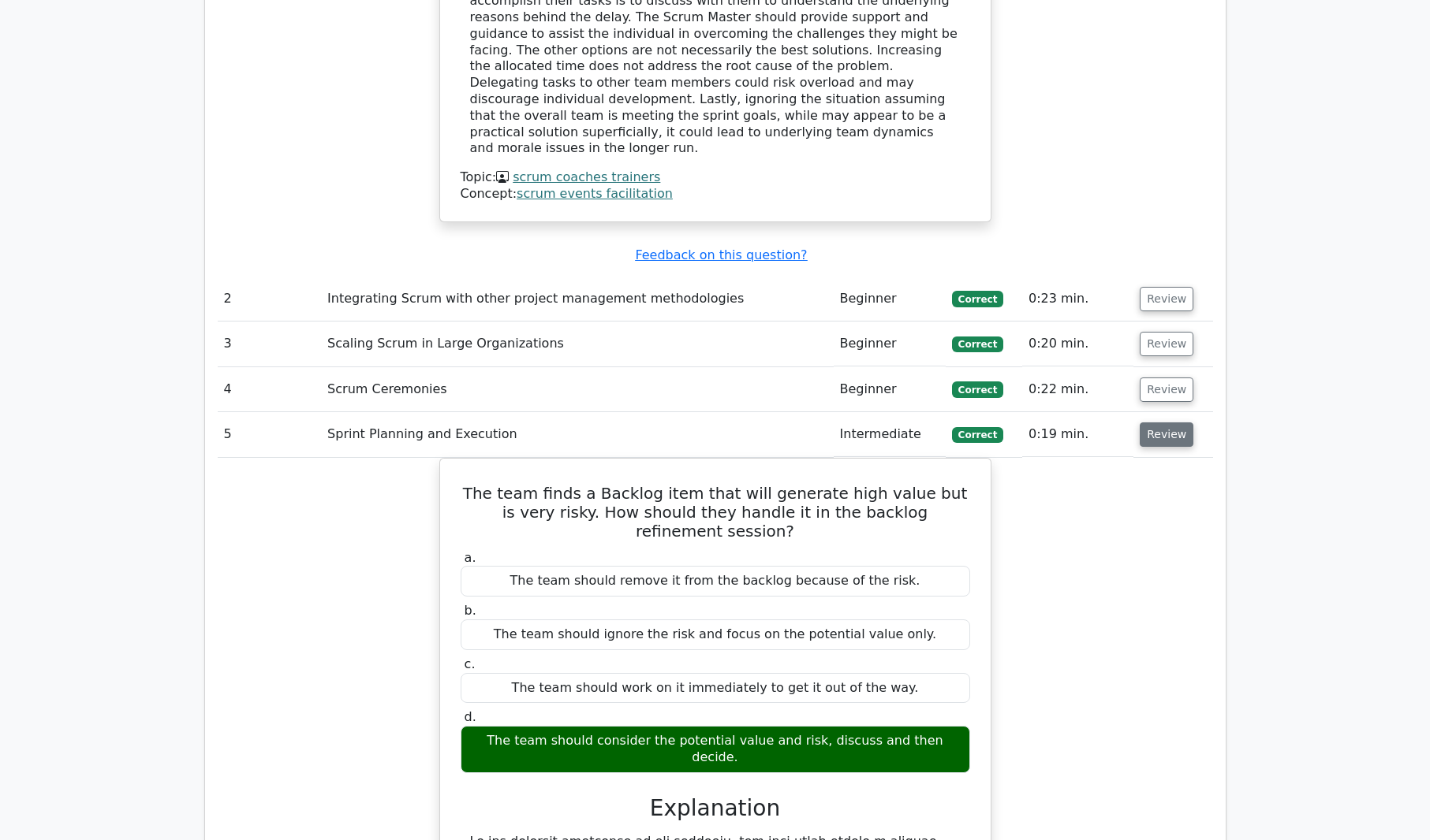
click at [1156, 422] on button "Review" at bounding box center [1167, 434] width 54 height 24
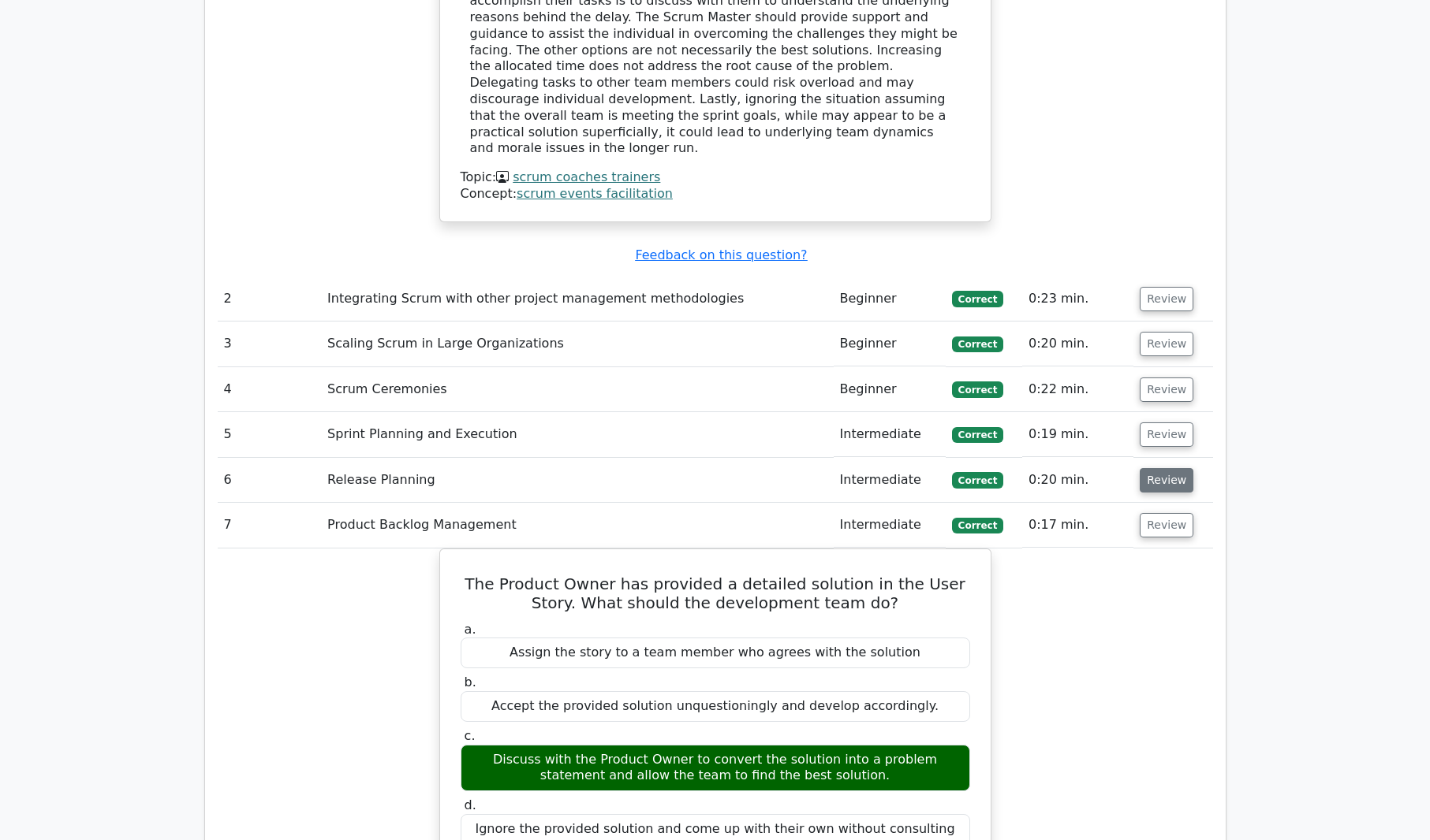
click at [1174, 469] on button "Review" at bounding box center [1167, 480] width 54 height 24
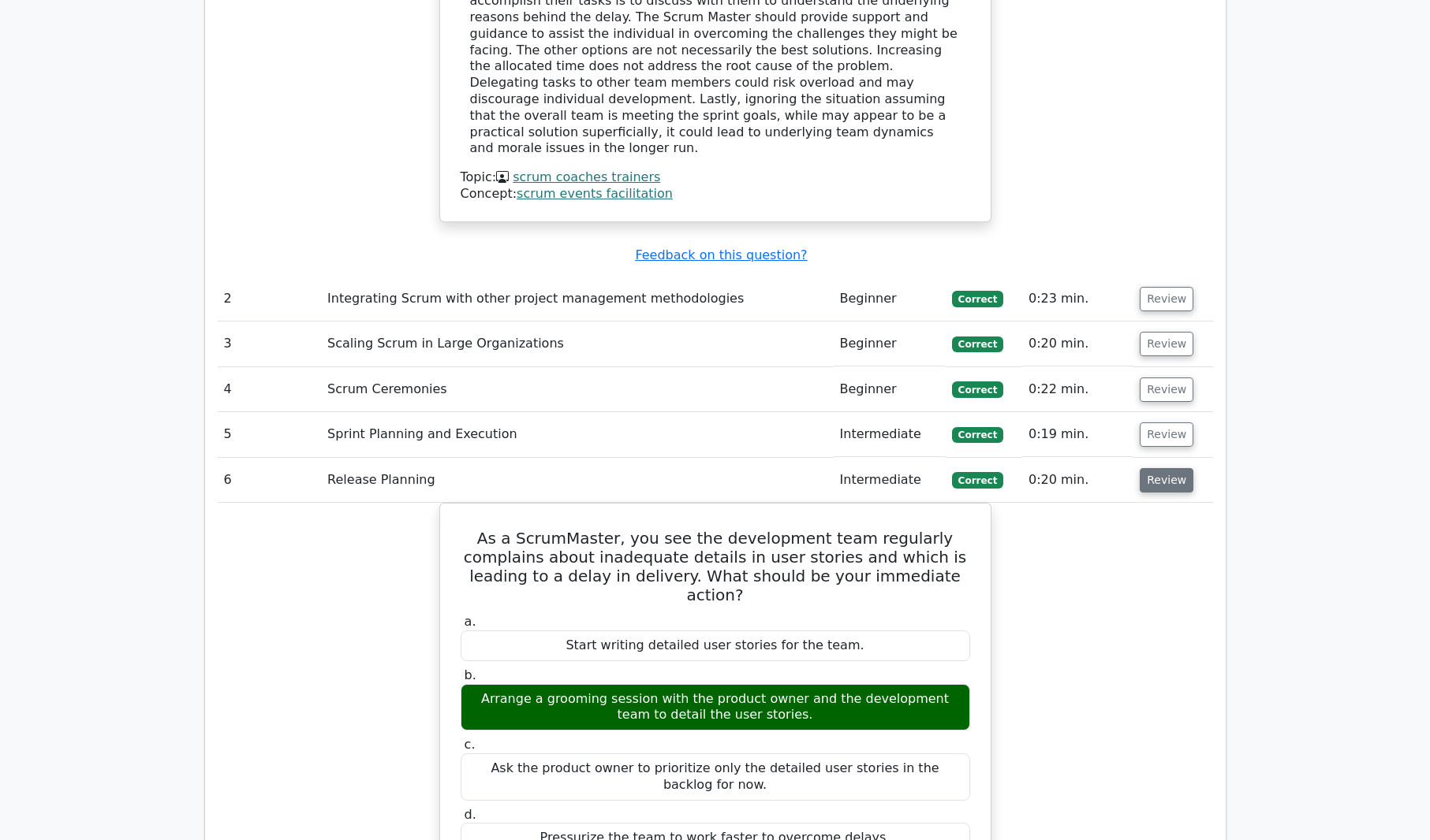
click at [1174, 469] on button "Review" at bounding box center [1167, 480] width 54 height 24
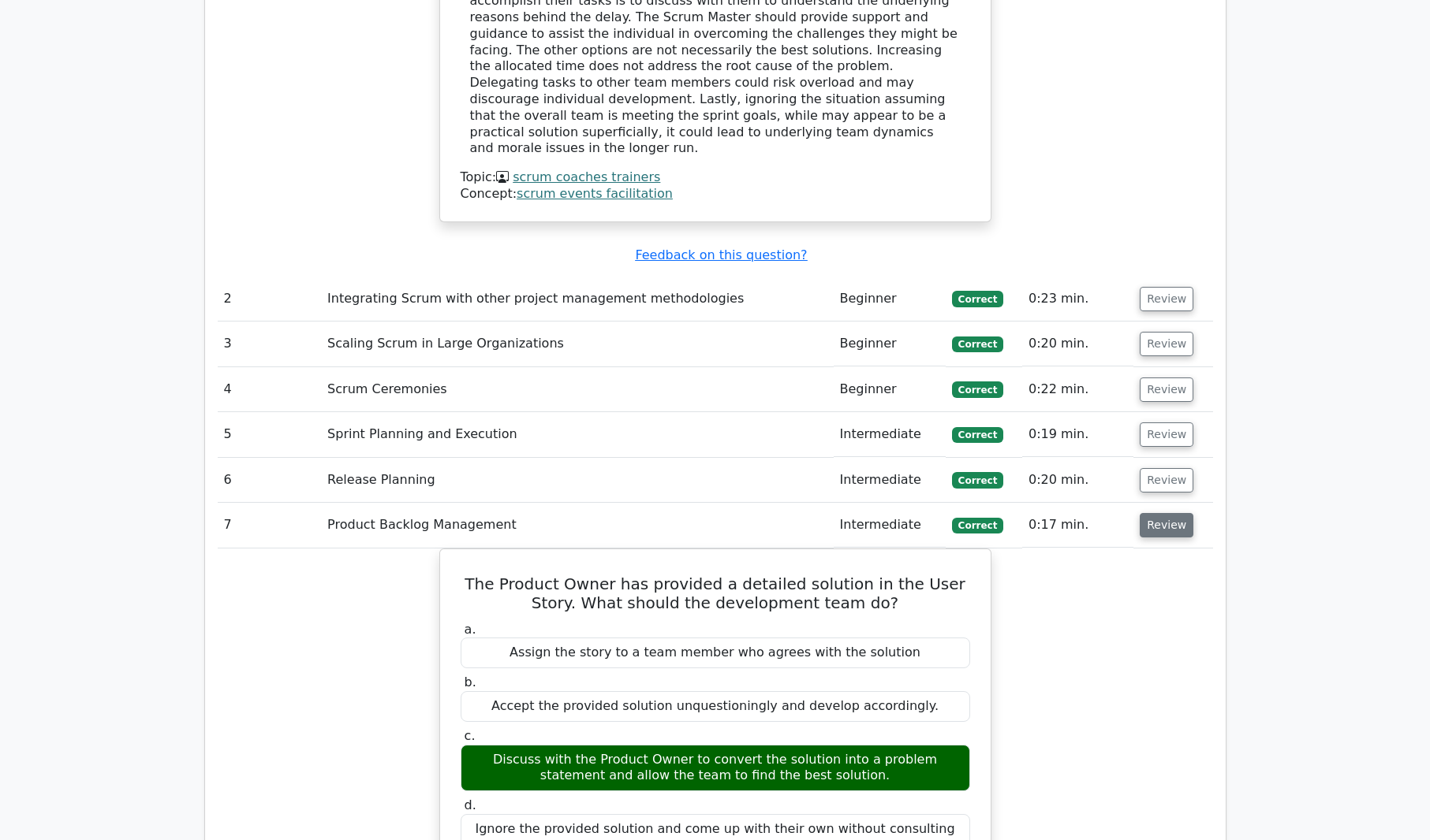
click at [1165, 513] on button "Review" at bounding box center [1167, 525] width 54 height 24
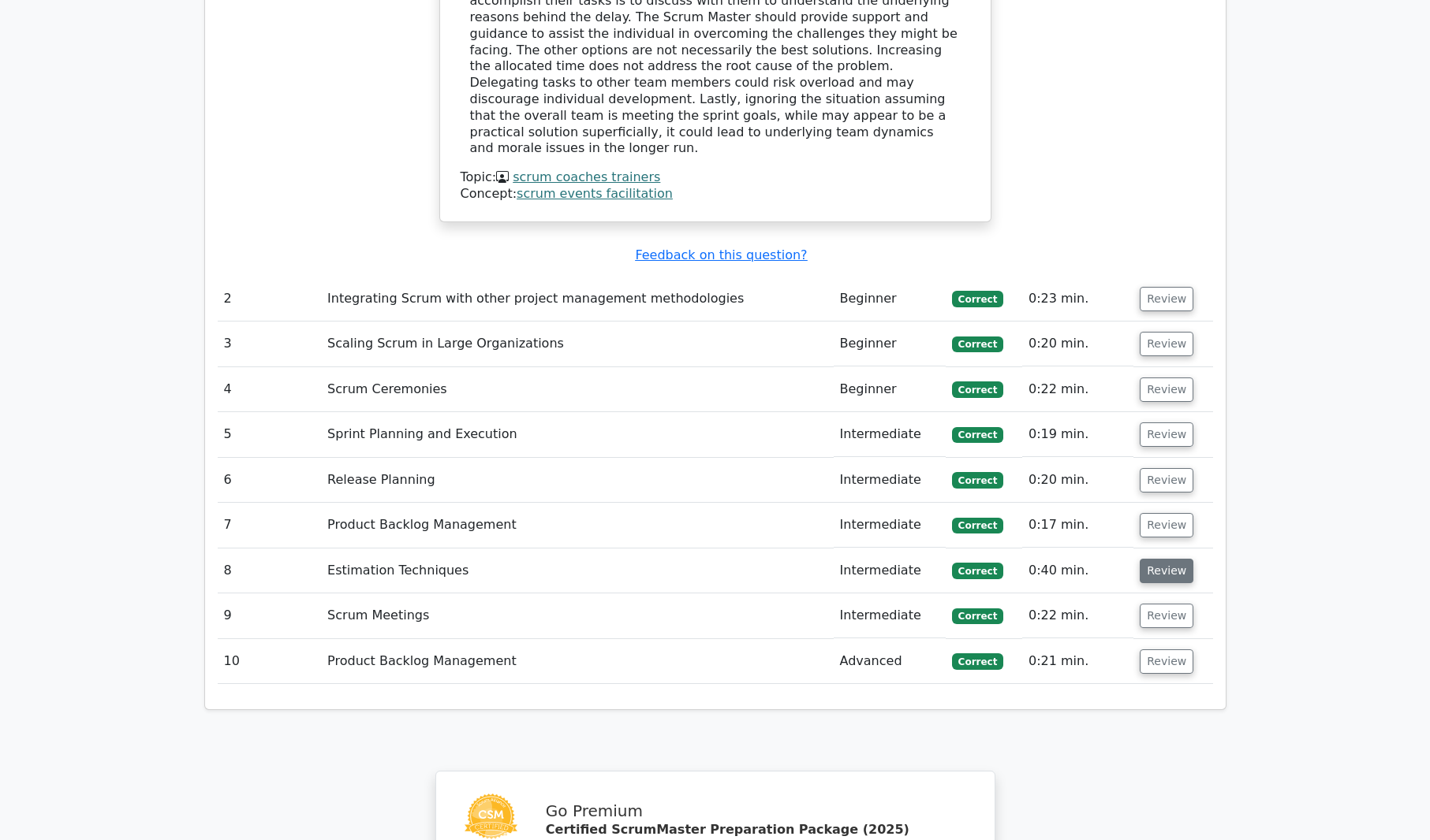
click at [1162, 559] on button "Review" at bounding box center [1167, 571] width 54 height 24
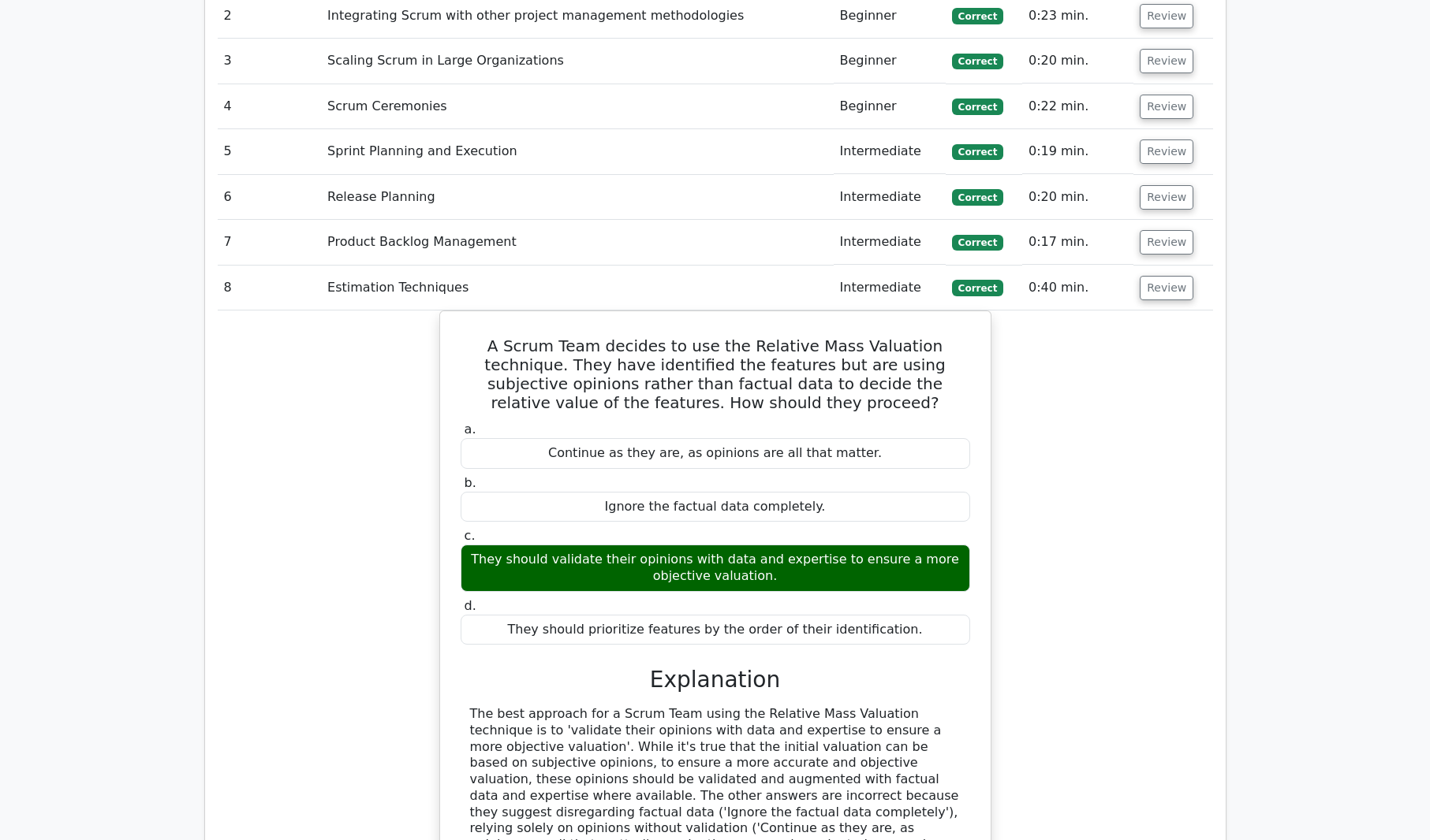
scroll to position [2208, 0]
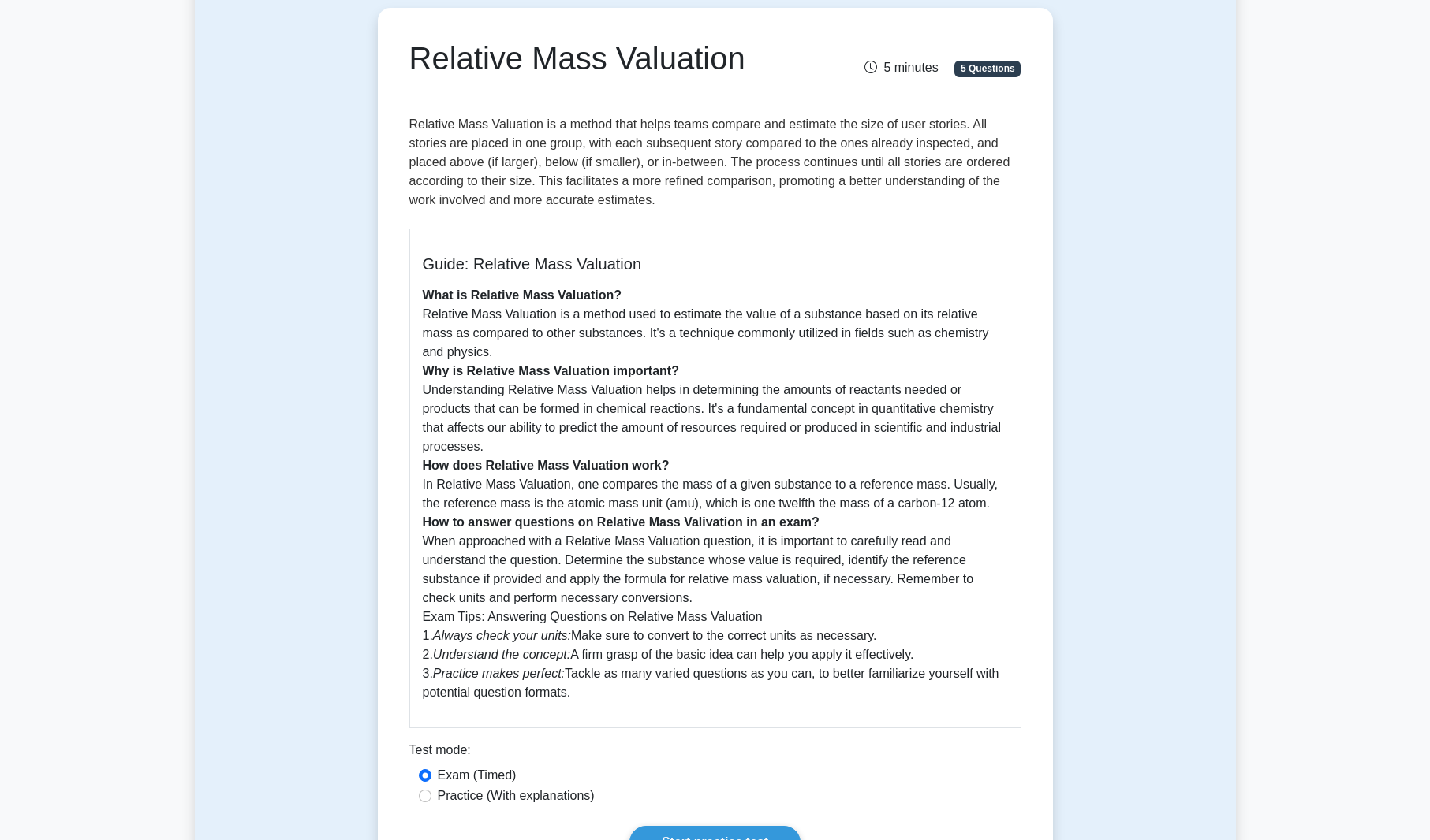
scroll to position [236, 0]
